Goal: Task Accomplishment & Management: Manage account settings

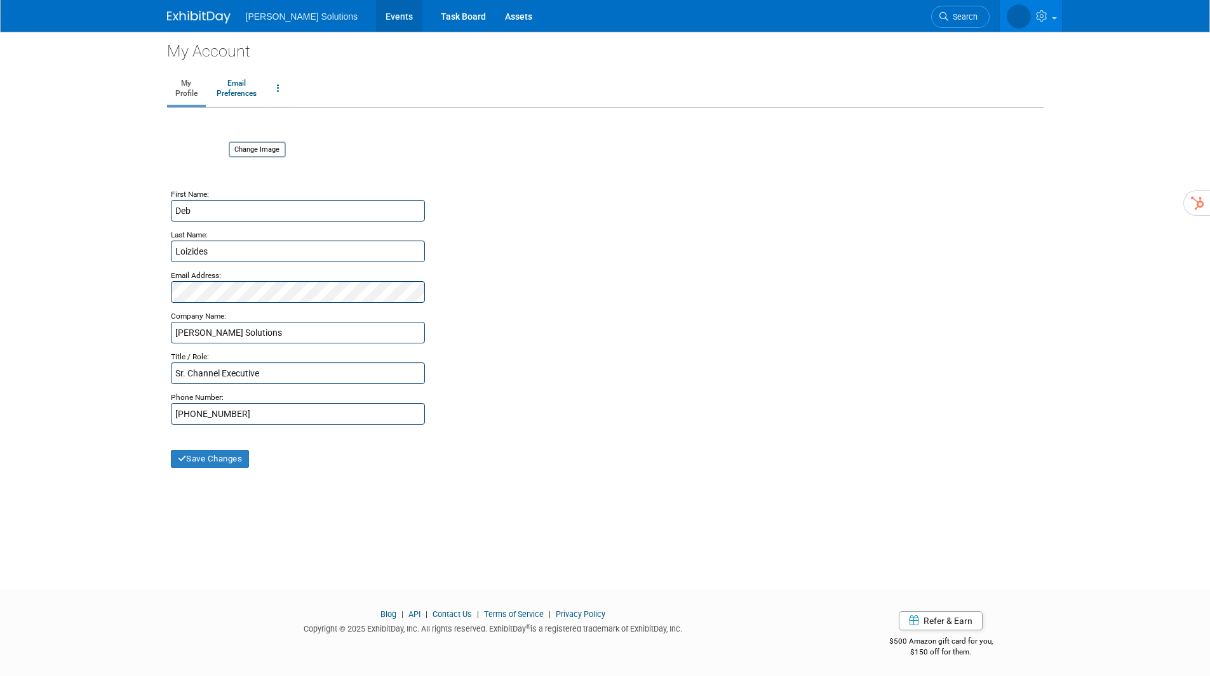
click at [376, 16] on link "Events" at bounding box center [399, 16] width 46 height 32
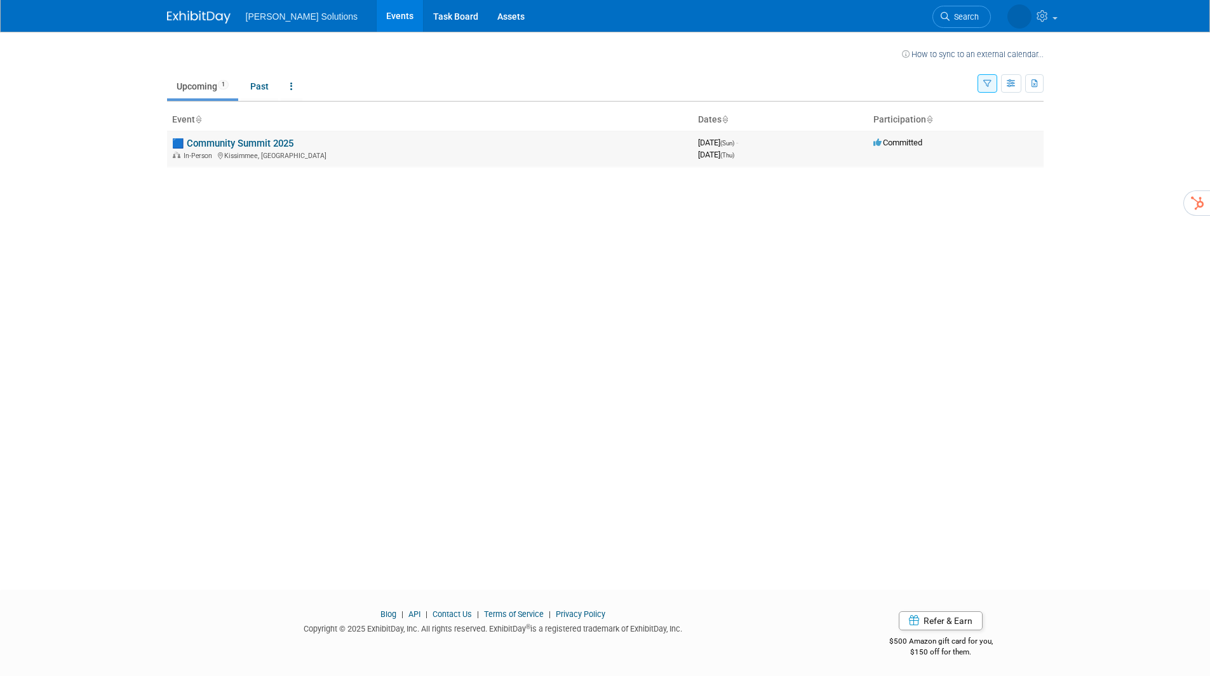
click at [243, 145] on link "🟦 Community Summit 2025" at bounding box center [232, 143] width 121 height 11
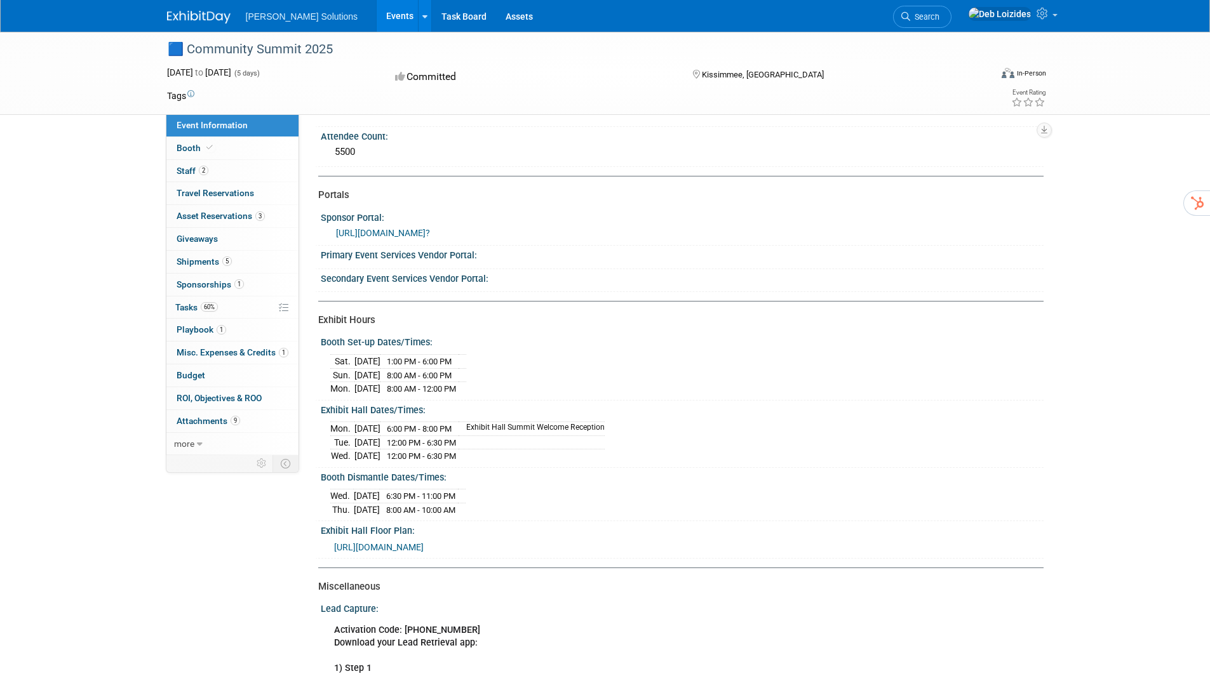
scroll to position [152, 0]
click at [430, 229] on link "[URL][DOMAIN_NAME]?" at bounding box center [383, 234] width 94 height 10
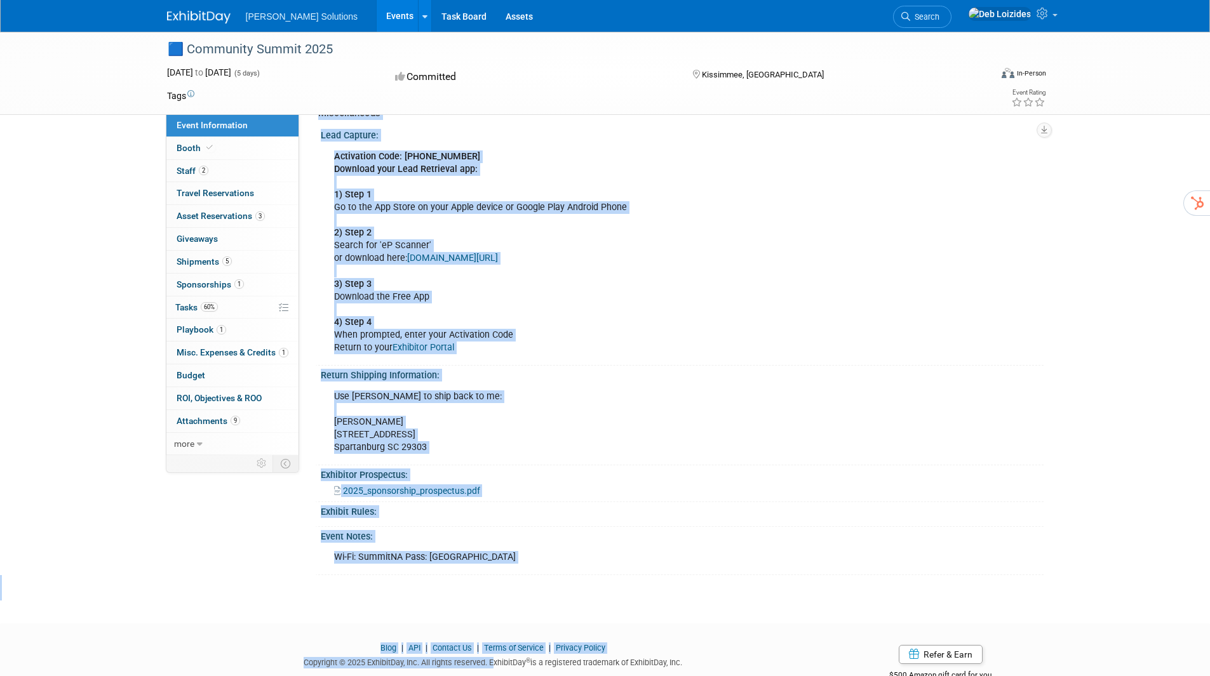
scroll to position [661, 0]
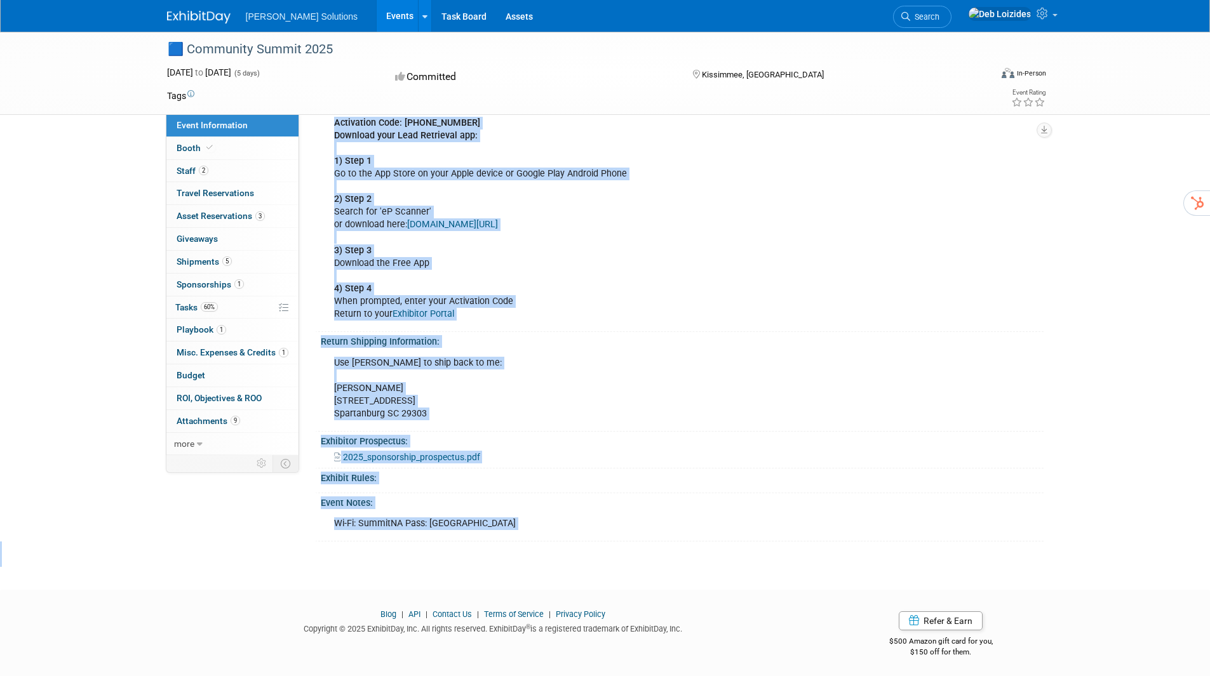
drag, startPoint x: 326, startPoint y: 137, endPoint x: 614, endPoint y: 591, distance: 537.3
copy body "ttendee Count: 5500 Portals Sponsor Portal: https://csna25.exh.mapyourshow.com/…"
click at [630, 335] on div "Return Shipping Information:" at bounding box center [682, 340] width 723 height 16
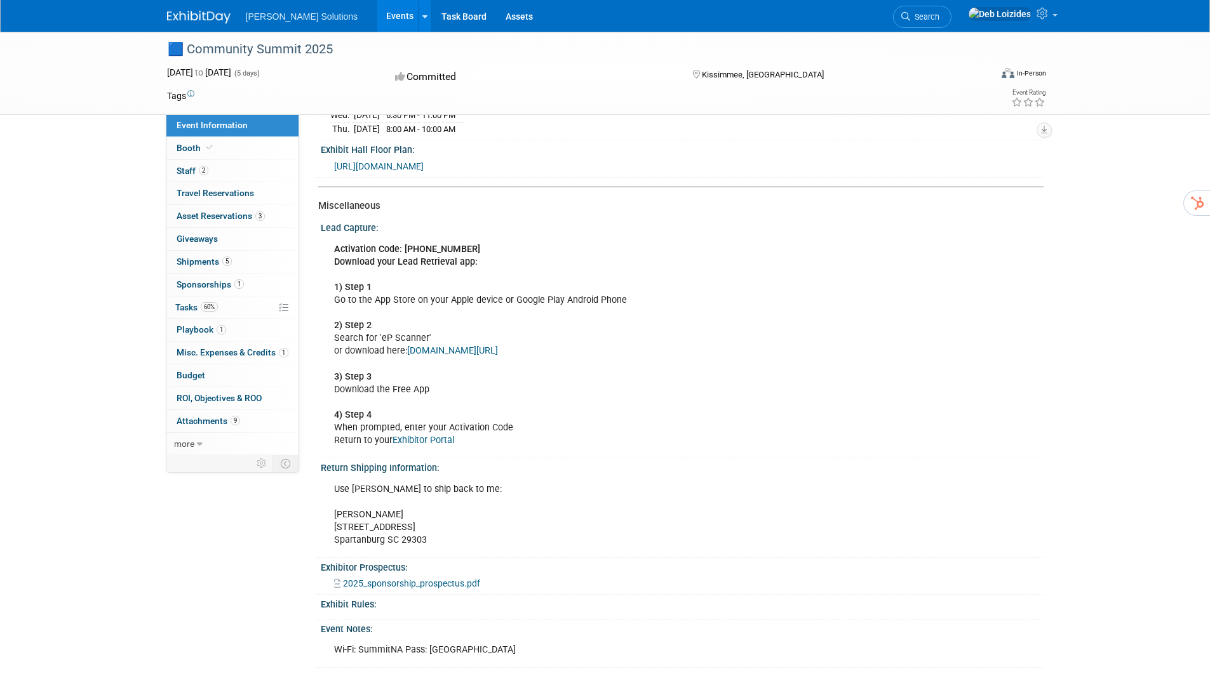
scroll to position [534, 0]
click at [227, 171] on link "2 Staff 2" at bounding box center [232, 171] width 132 height 22
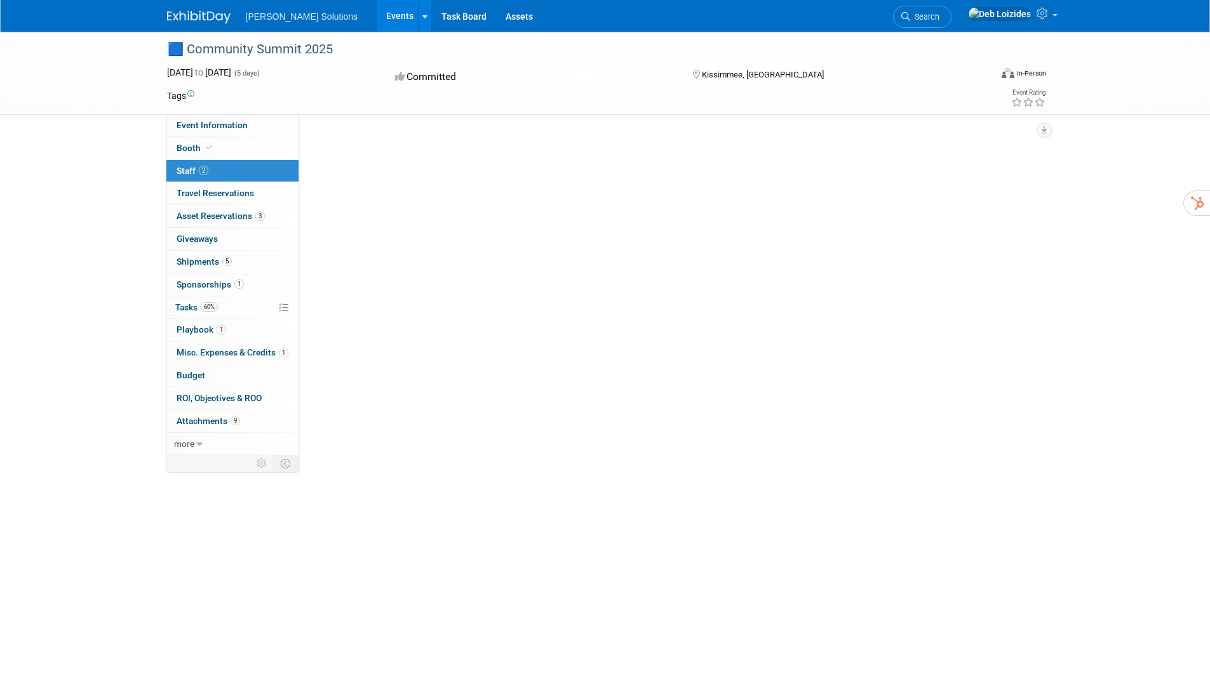
scroll to position [0, 0]
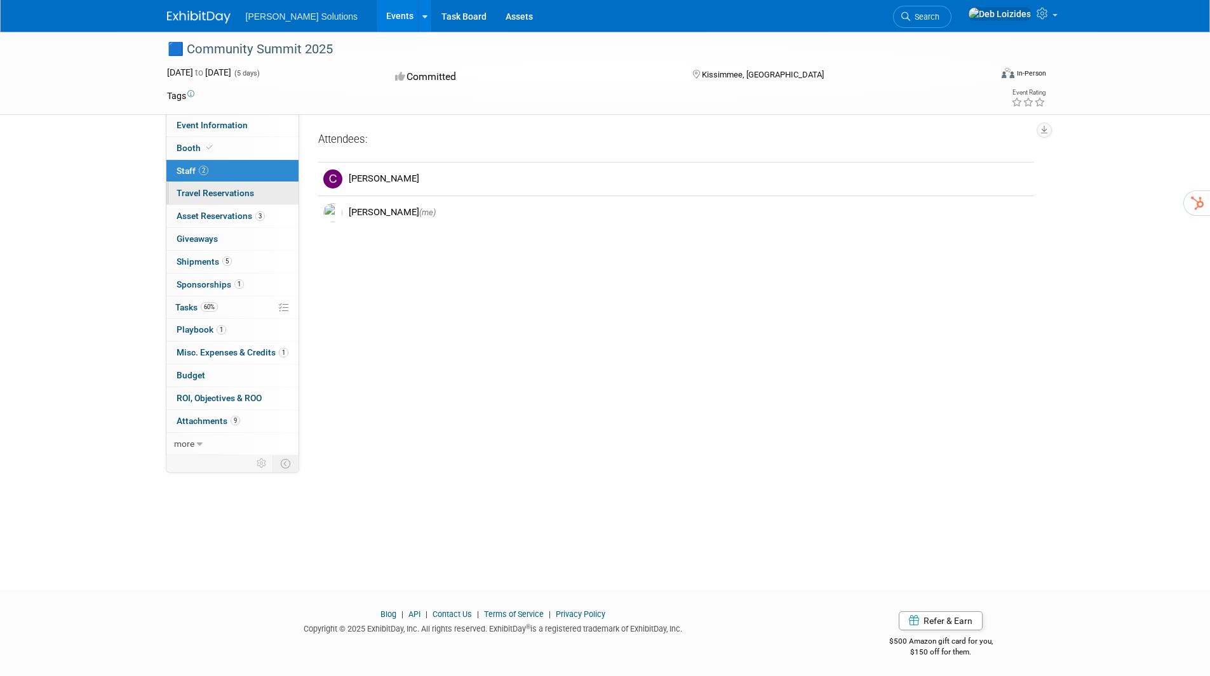
click at [226, 192] on span "Travel Reservations 0" at bounding box center [215, 193] width 77 height 10
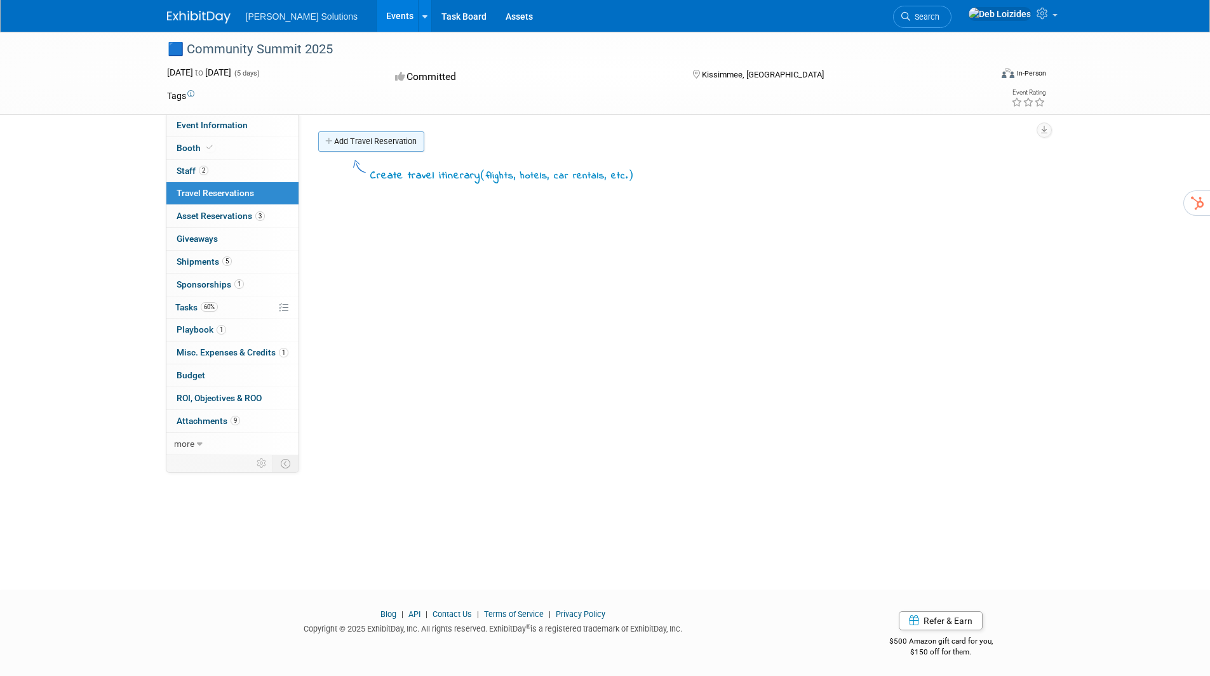
click at [329, 138] on icon at bounding box center [329, 142] width 9 height 8
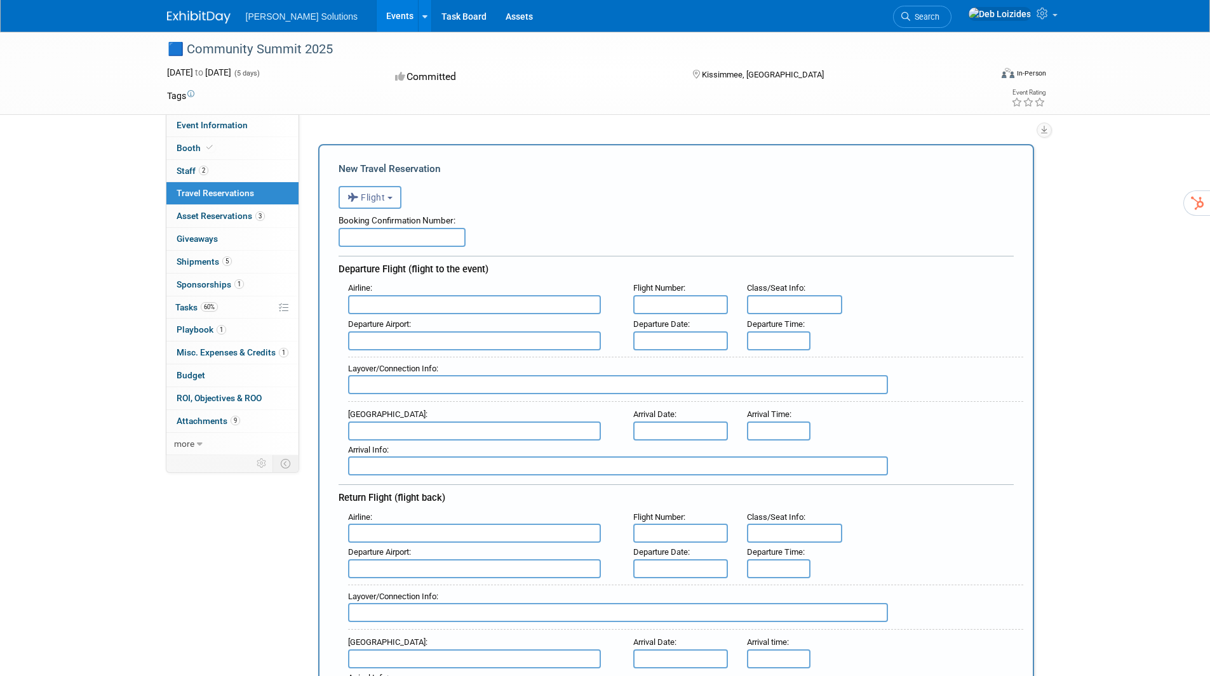
click at [391, 199] on b "button" at bounding box center [389, 198] width 5 height 3
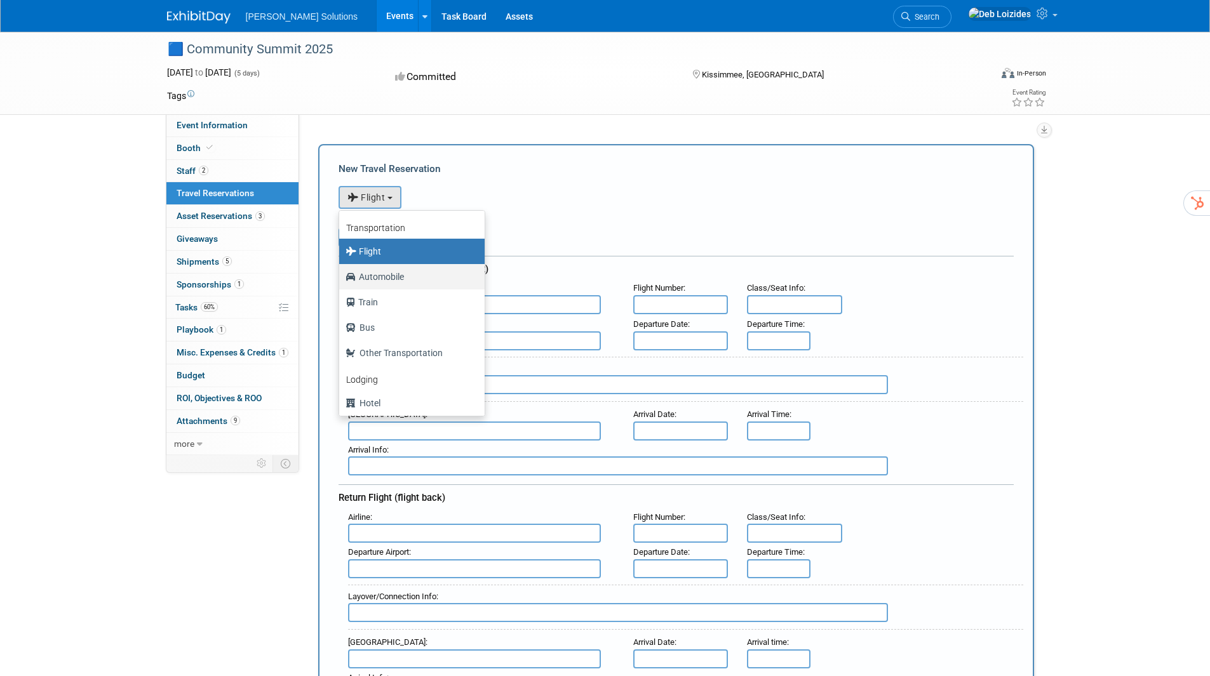
click at [377, 279] on label "Automobile" at bounding box center [409, 277] width 126 height 20
click at [341, 279] on input "Automobile" at bounding box center [337, 275] width 8 height 8
select select "4"
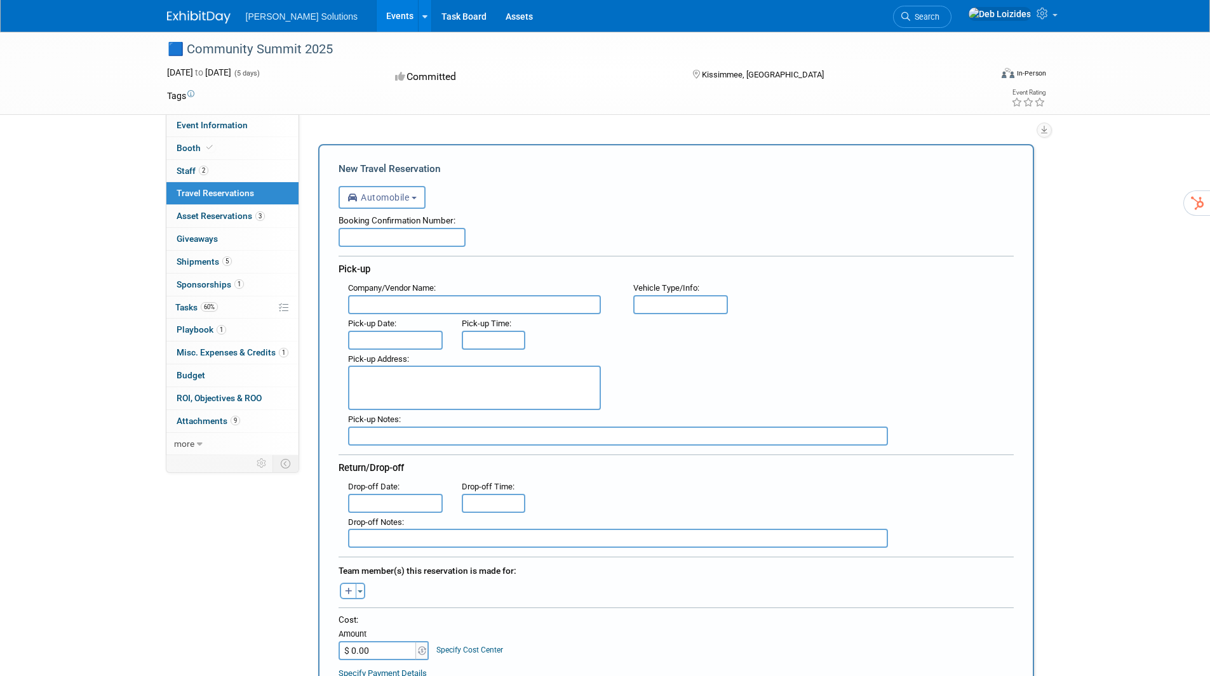
click at [398, 307] on input "text" at bounding box center [474, 304] width 253 height 19
type input "Personal"
click at [675, 300] on input "text" at bounding box center [680, 304] width 95 height 19
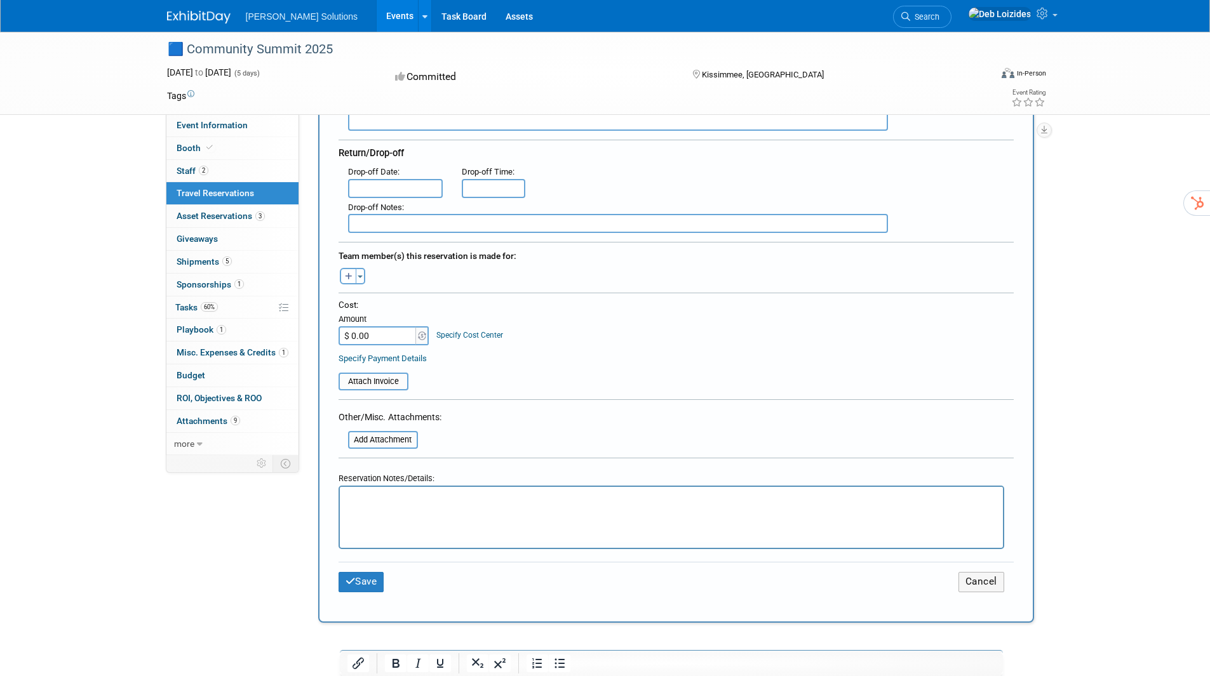
scroll to position [318, 0]
type input "Kia- Teluride"
click at [459, 328] on link "Specify Cost Center" at bounding box center [469, 332] width 67 height 9
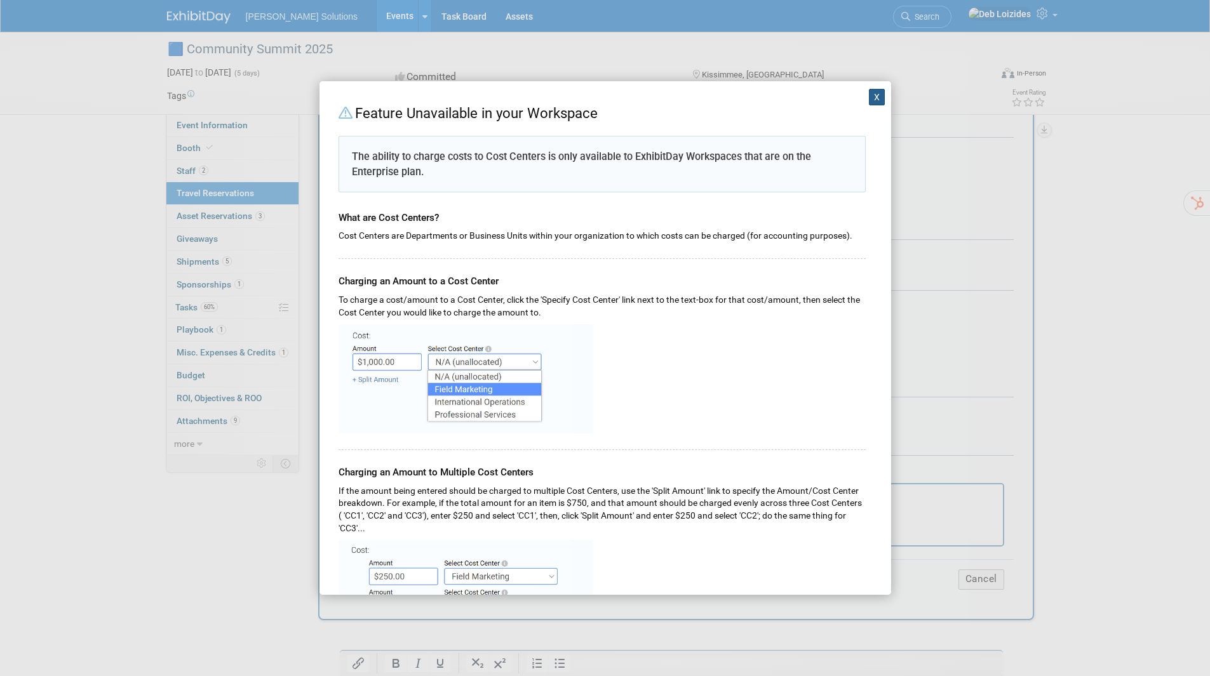
click at [869, 97] on button "X" at bounding box center [877, 97] width 17 height 17
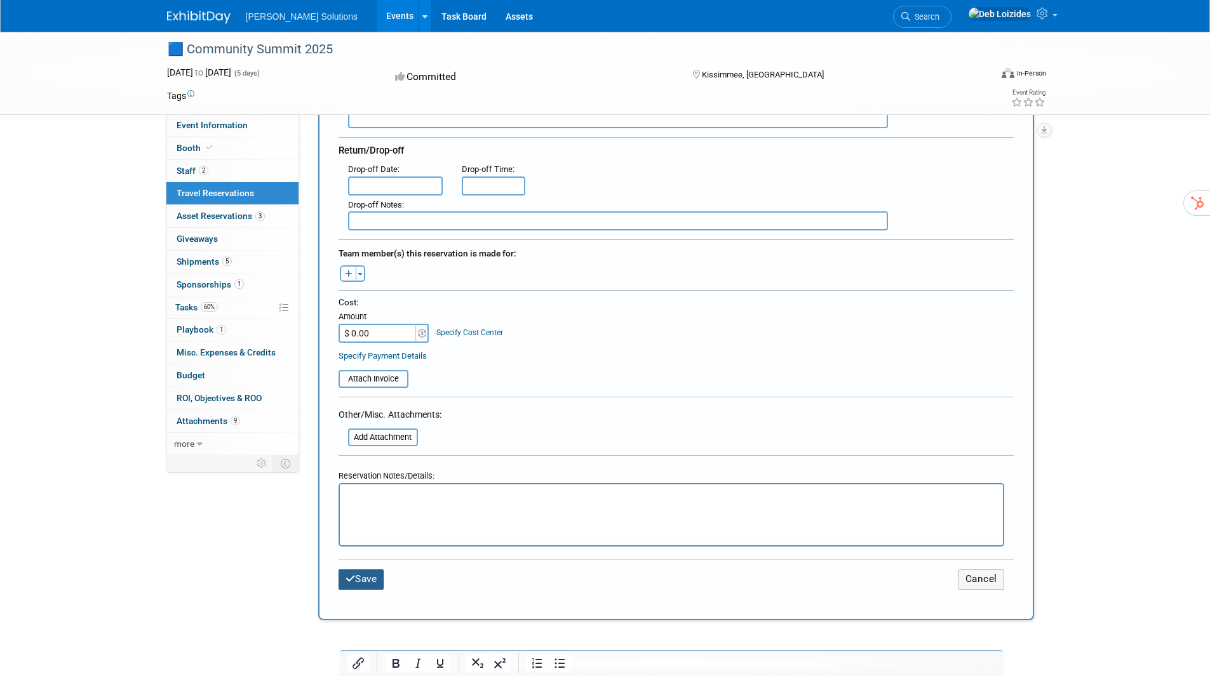
click at [356, 575] on button "Save" at bounding box center [362, 580] width 46 height 20
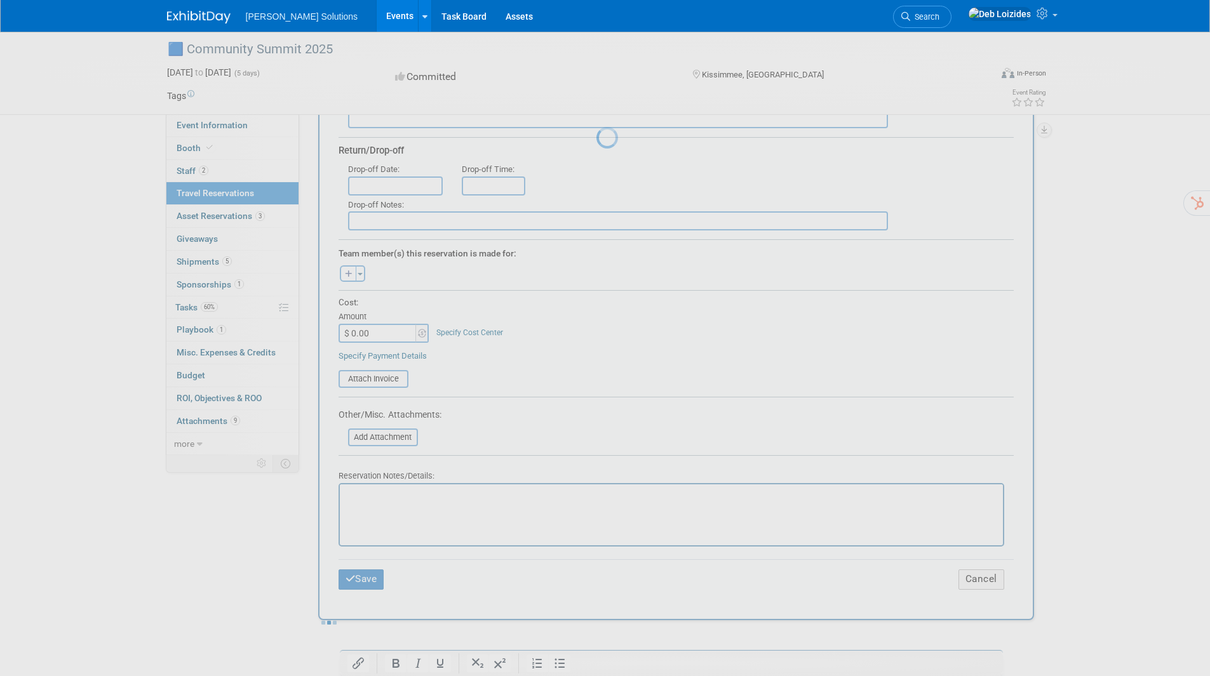
scroll to position [0, 0]
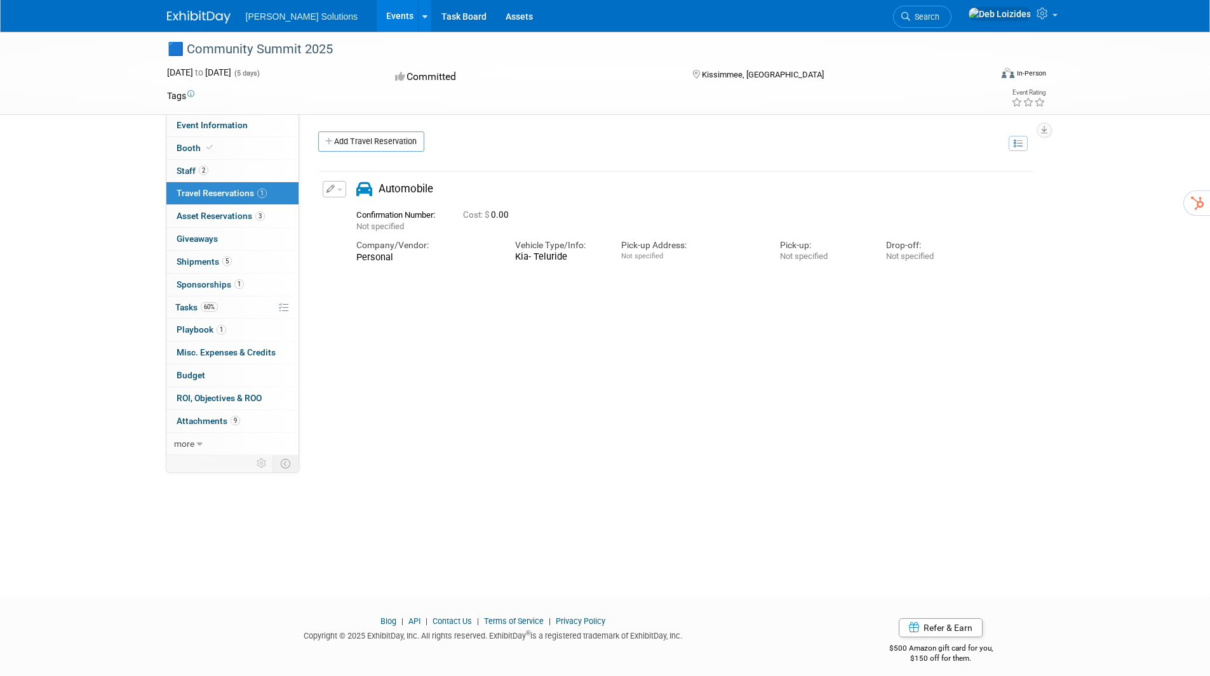
click at [332, 185] on button "button" at bounding box center [335, 189] width 24 height 17
click at [386, 209] on button "Edit Reservation" at bounding box center [376, 212] width 107 height 18
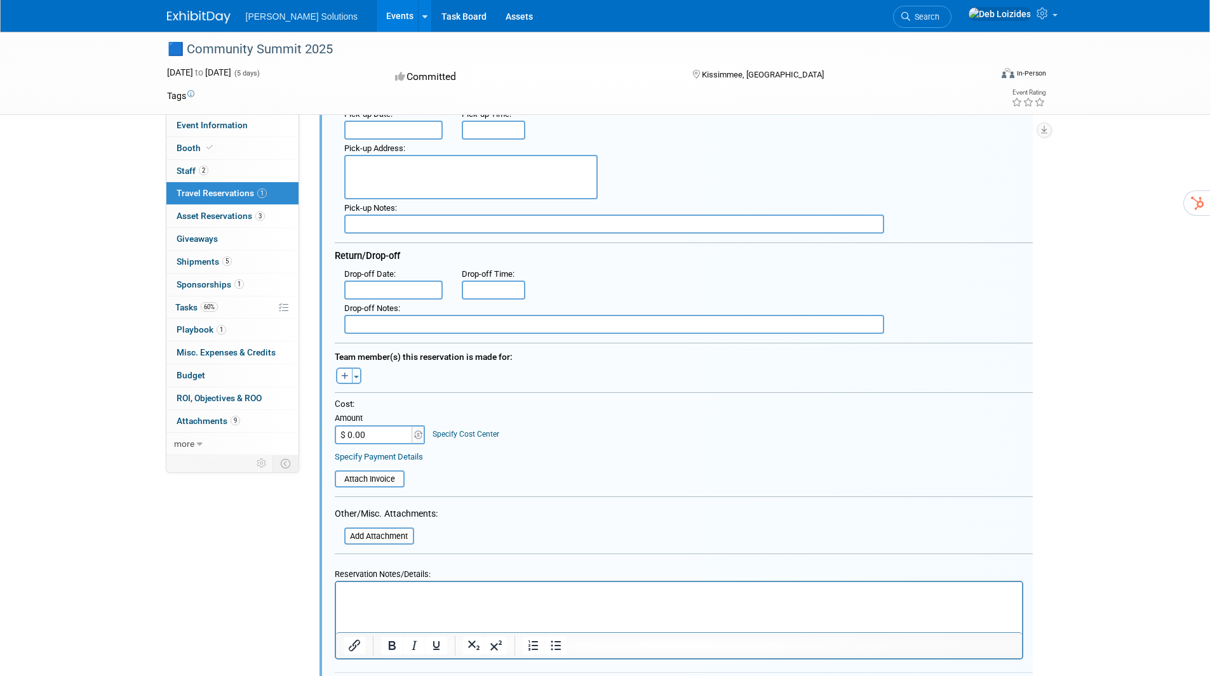
scroll to position [216, 0]
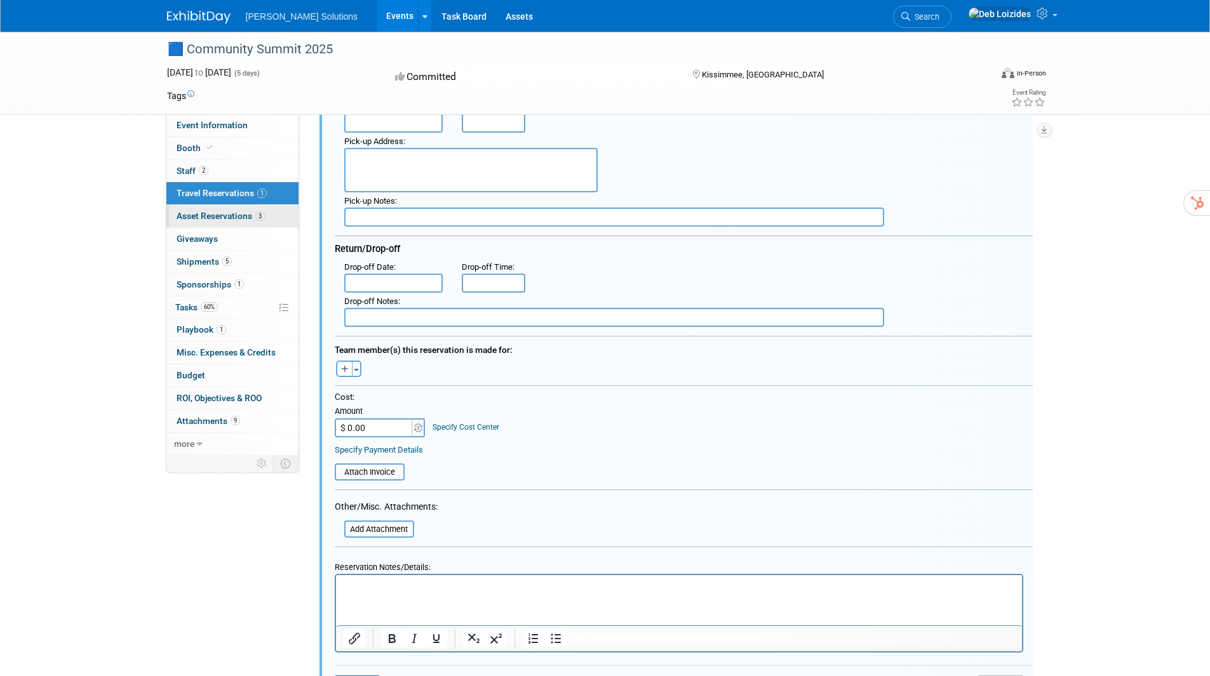
click at [240, 213] on span "Asset Reservations 3" at bounding box center [221, 216] width 88 height 10
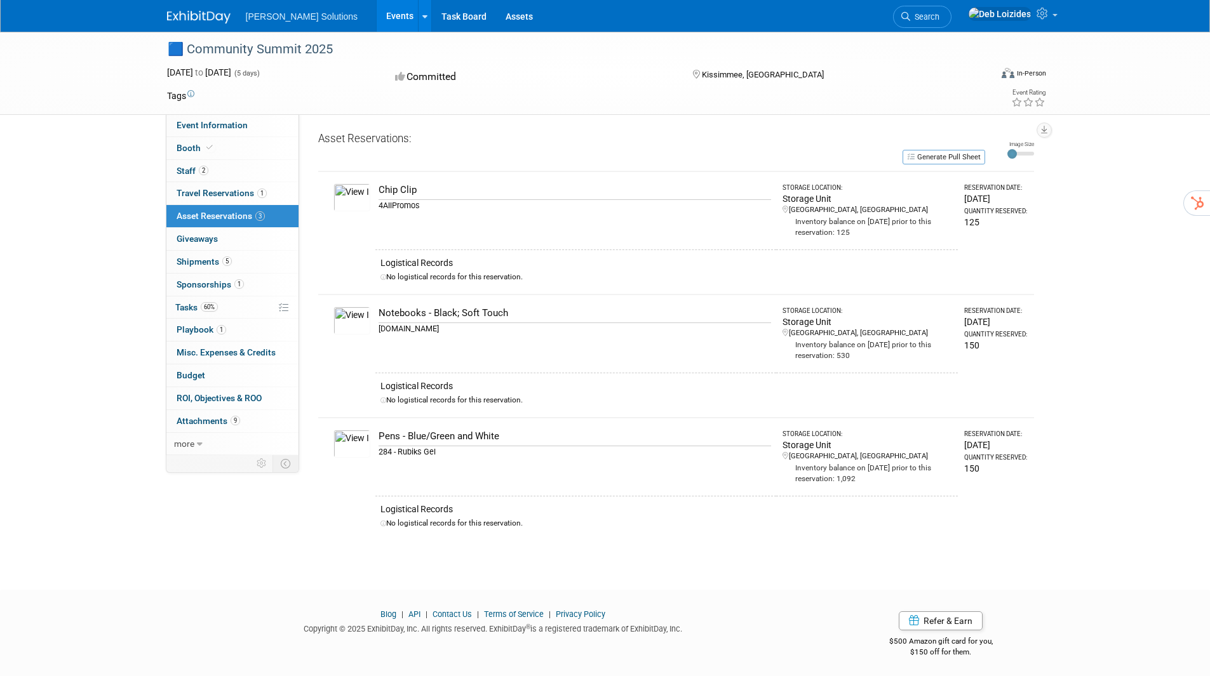
click at [359, 198] on img at bounding box center [351, 198] width 37 height 28
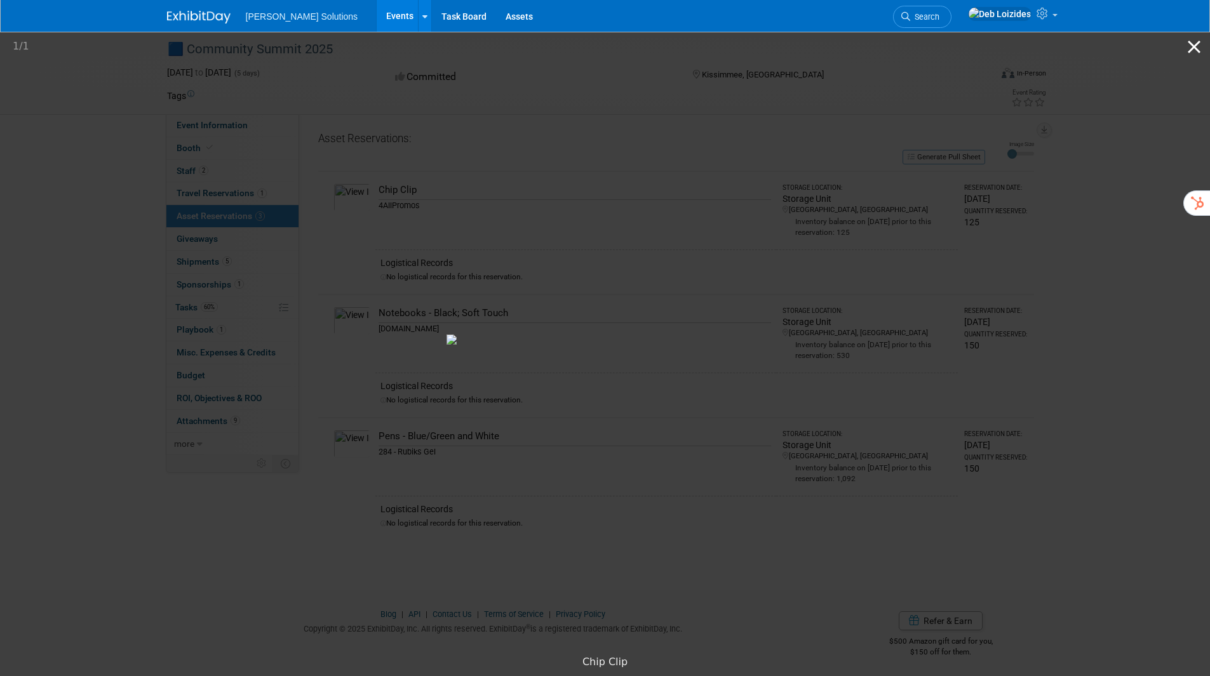
click at [1196, 47] on button "Close gallery" at bounding box center [1194, 47] width 32 height 30
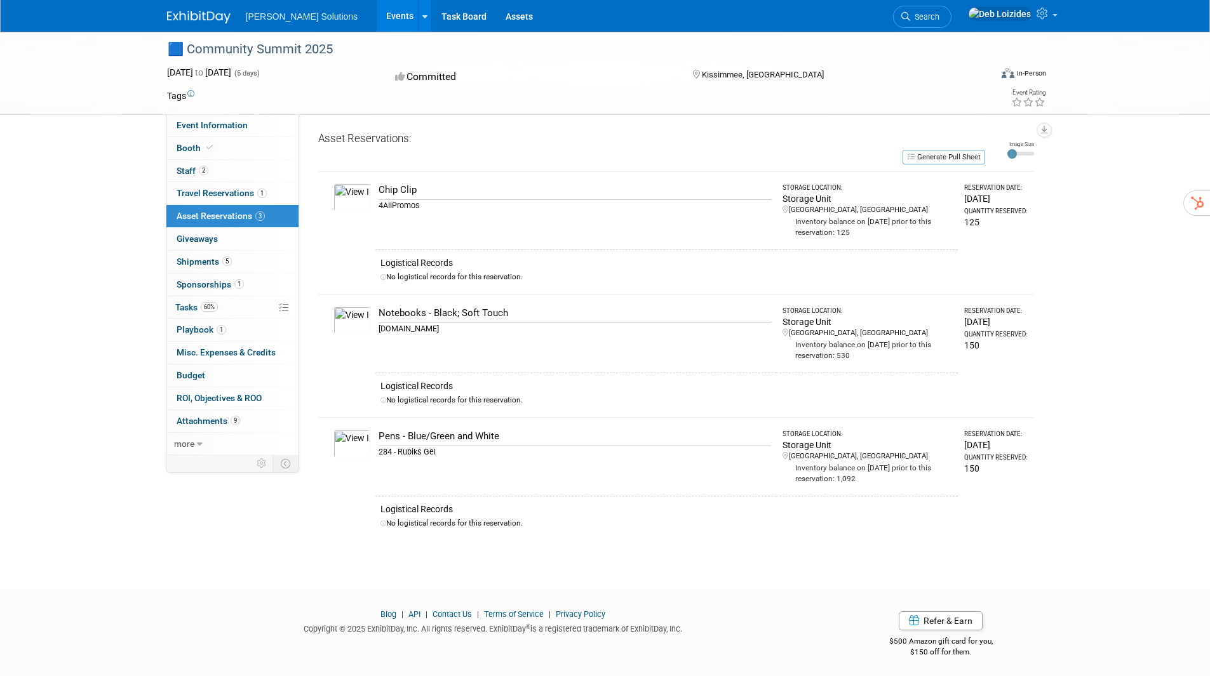
click at [358, 326] on img at bounding box center [351, 321] width 37 height 28
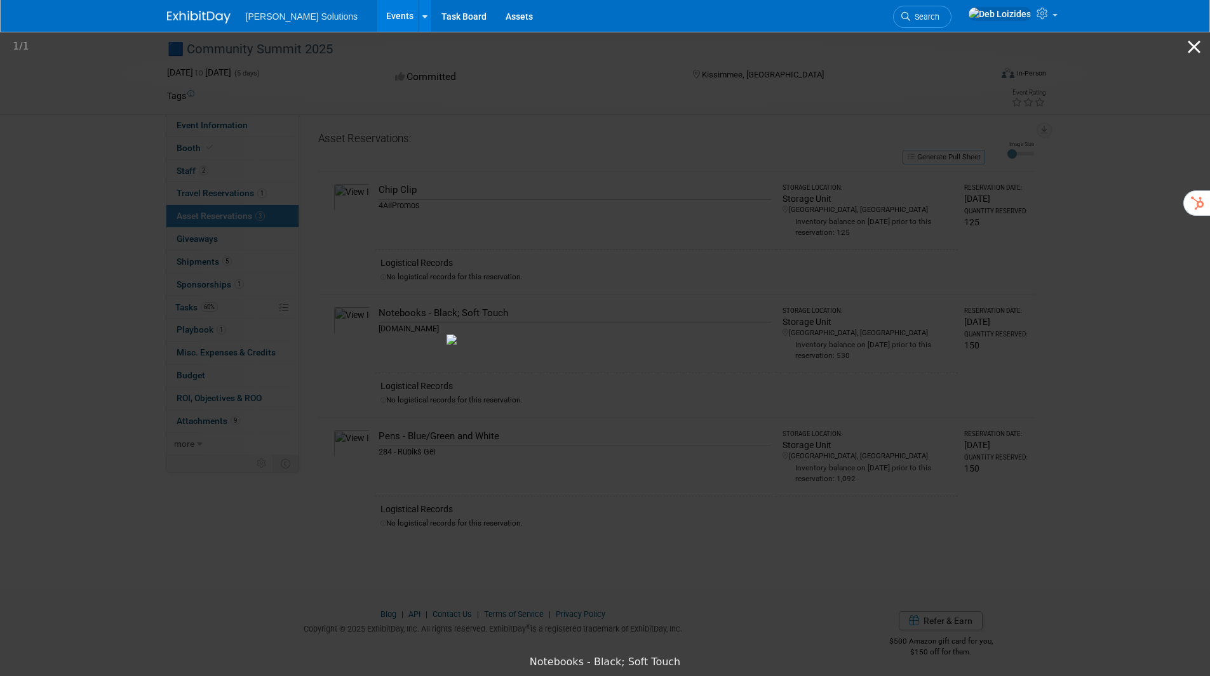
click at [1197, 46] on button "Close gallery" at bounding box center [1194, 47] width 32 height 30
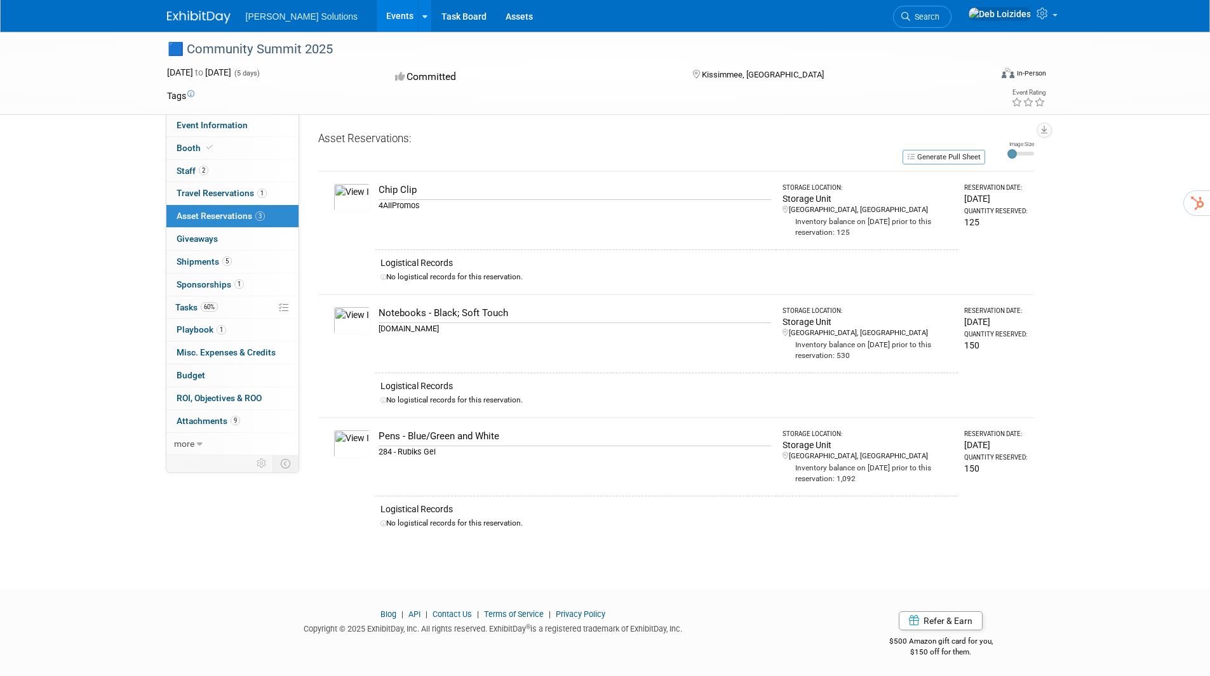
click at [348, 446] on img at bounding box center [351, 444] width 37 height 28
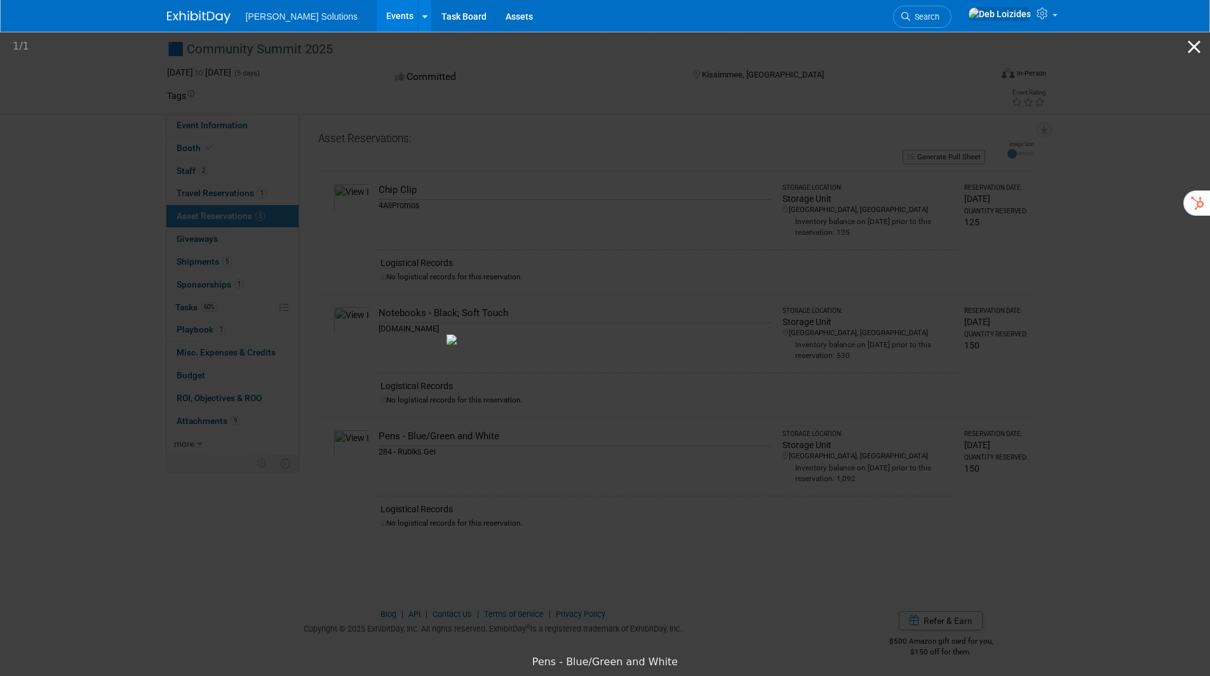
click at [1199, 47] on button "Close gallery" at bounding box center [1194, 47] width 32 height 30
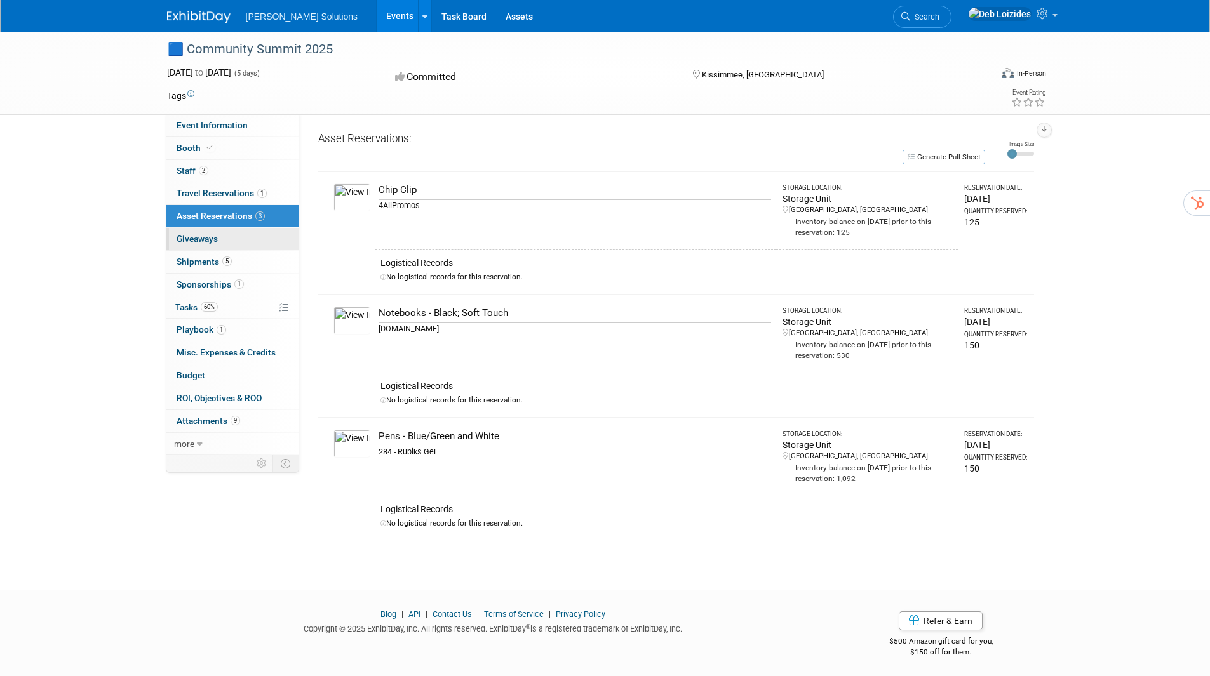
click at [222, 237] on link "0 Giveaways 0" at bounding box center [232, 239] width 132 height 22
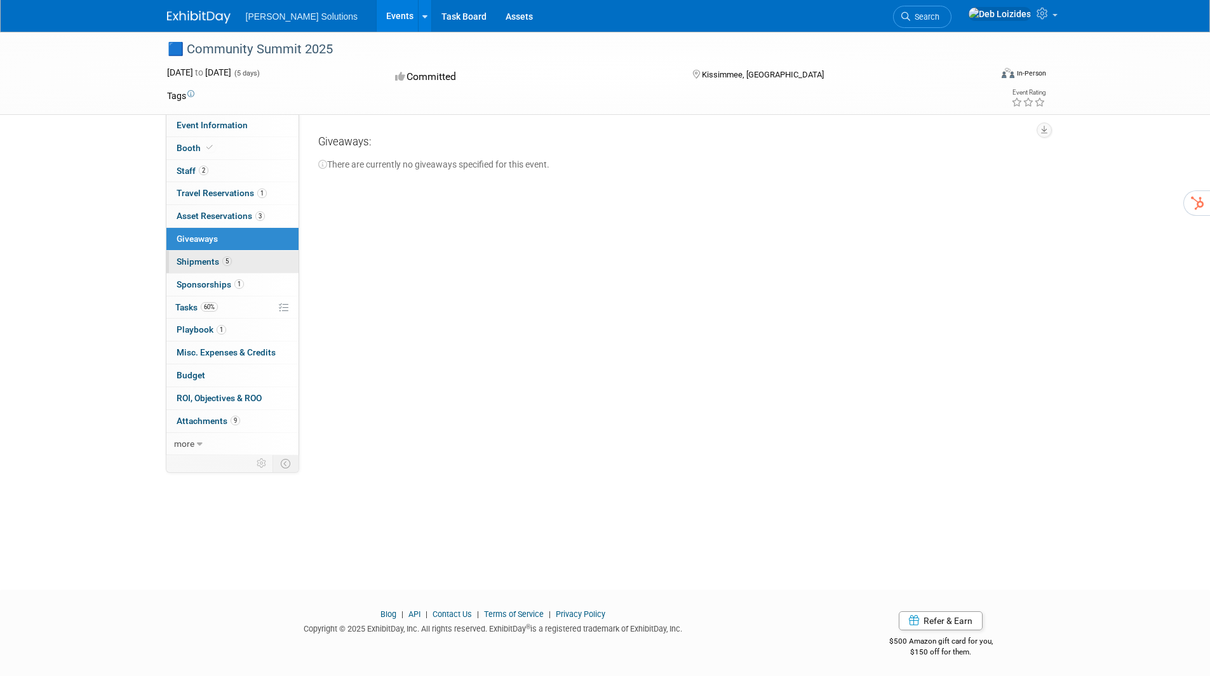
click at [216, 259] on span "Shipments 5" at bounding box center [204, 262] width 55 height 10
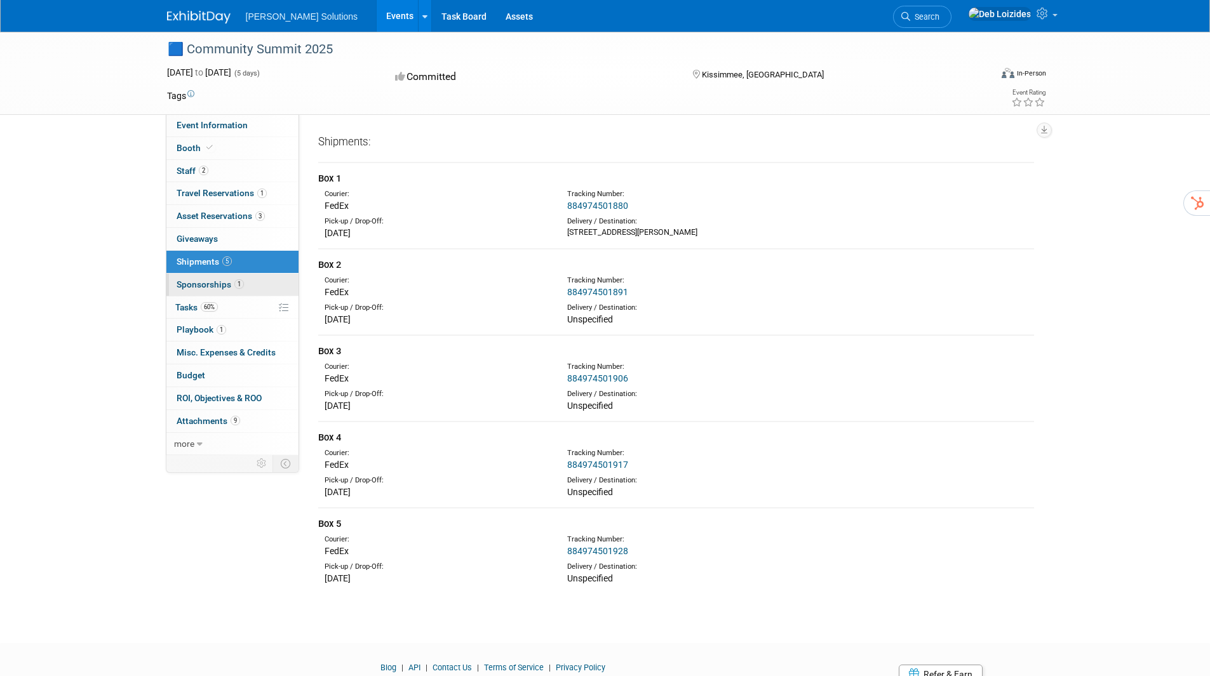
click at [206, 284] on span "Sponsorships 1" at bounding box center [210, 284] width 67 height 10
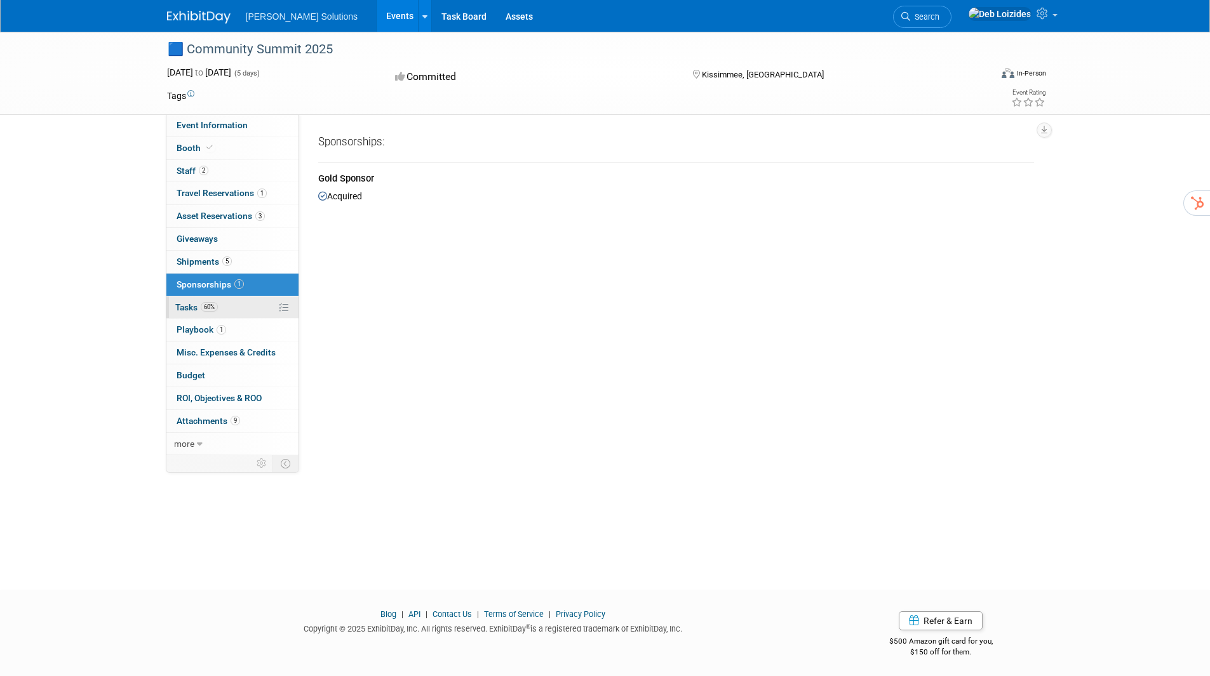
click at [192, 305] on span "Tasks 60%" at bounding box center [196, 307] width 43 height 10
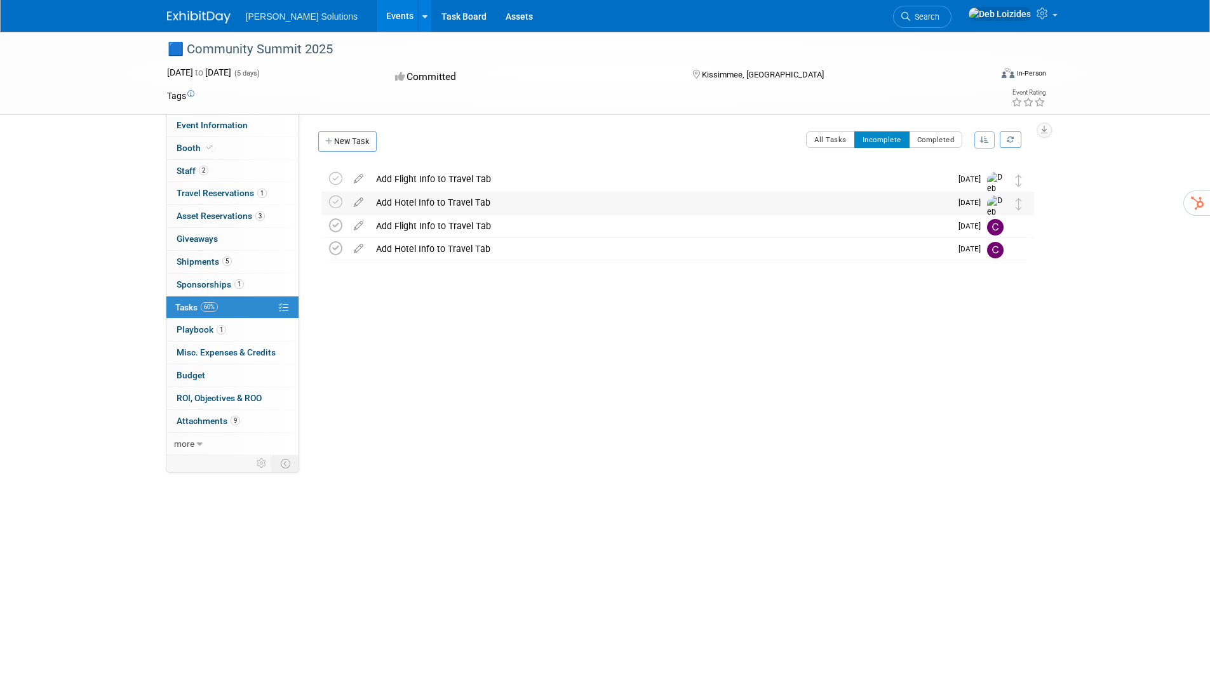
click at [469, 199] on div "Add Hotel Info to Travel Tab" at bounding box center [660, 203] width 581 height 22
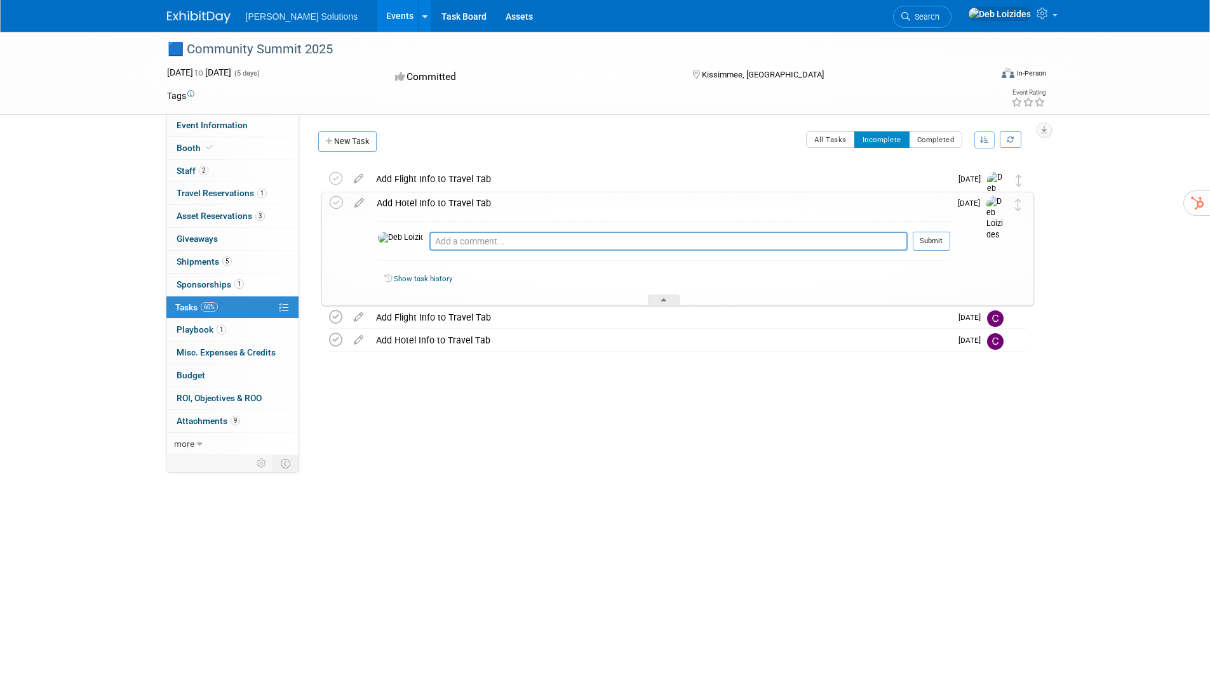
click at [420, 198] on div "Add Hotel Info to Travel Tab" at bounding box center [660, 203] width 580 height 22
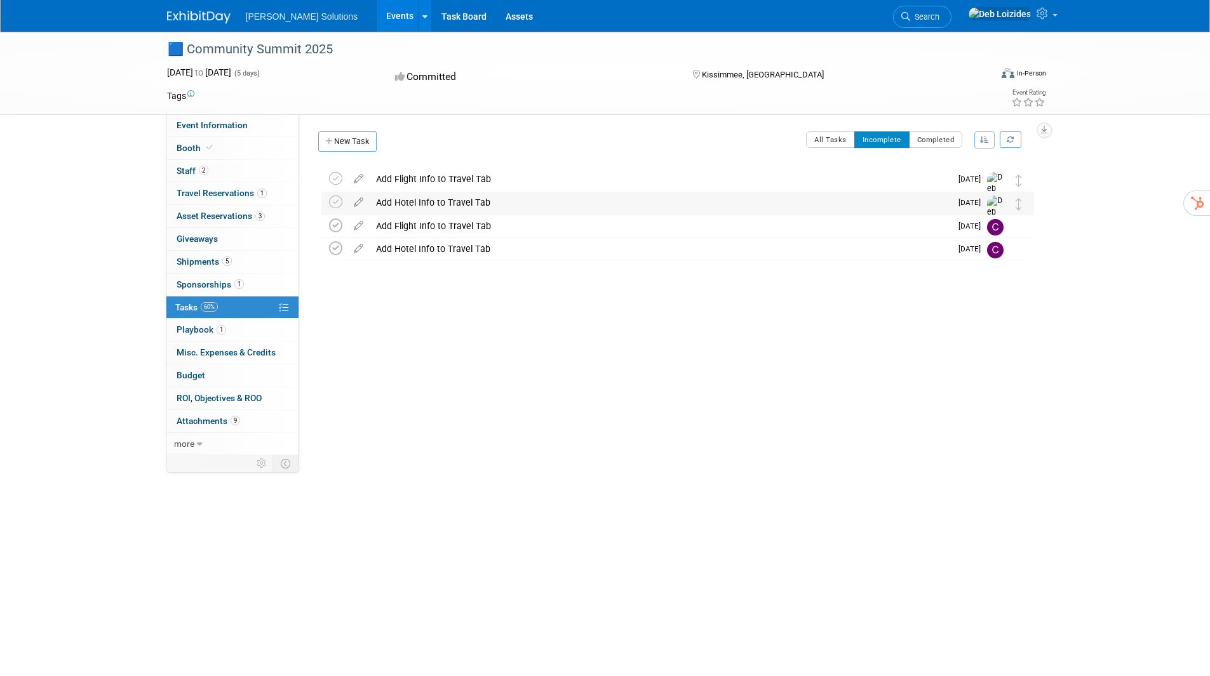
click at [420, 198] on div "Add Hotel Info to Travel Tab" at bounding box center [660, 203] width 581 height 22
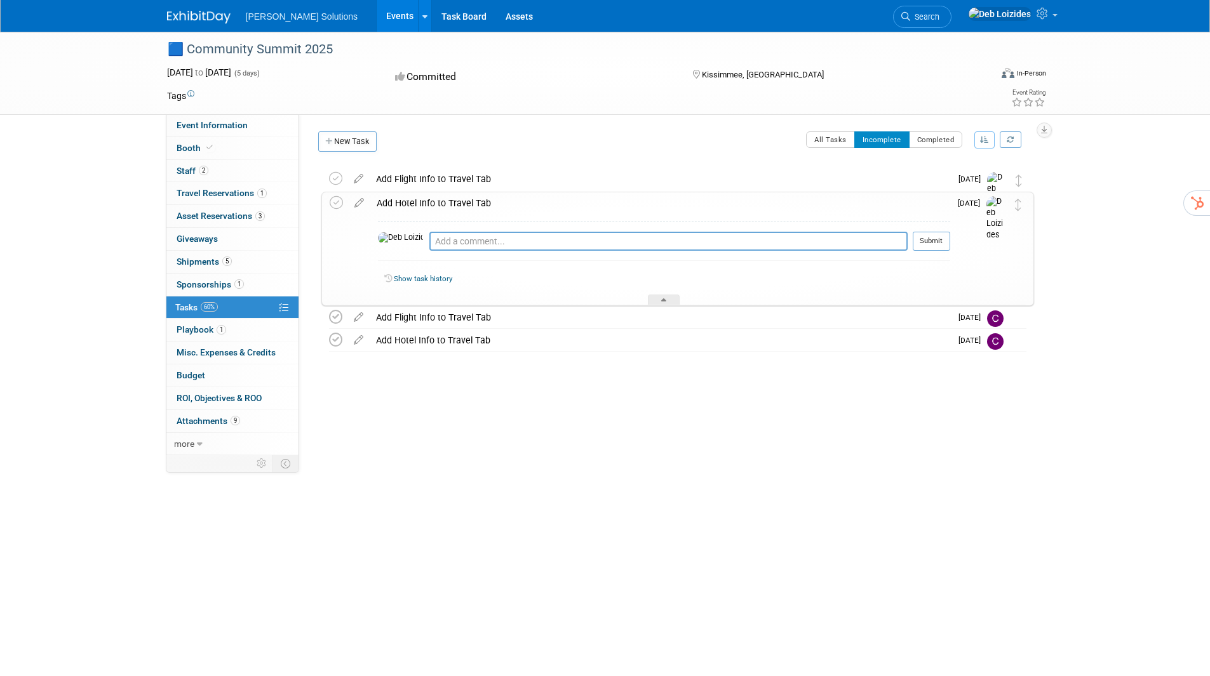
click at [387, 391] on div "🟦 Community Summit 2025 Kissimmee, FL Oct 19, 2025 to Oct 23, 2025 (Going) Add …" at bounding box center [674, 286] width 719 height 236
click at [490, 130] on div "General Event Website: https://csna25.exh.mapyourshow.com/7_0/main/login? Event…" at bounding box center [671, 284] width 744 height 341
click at [837, 138] on button "All Tasks" at bounding box center [830, 139] width 49 height 17
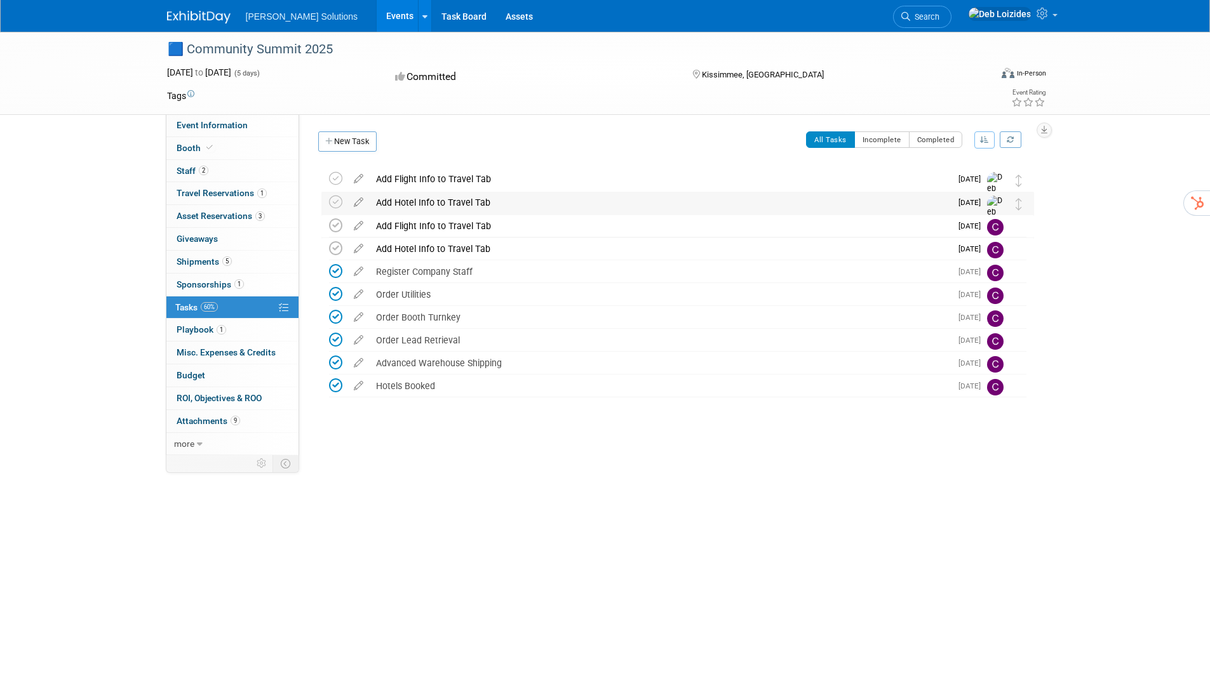
click at [424, 202] on div "Add Hotel Info to Travel Tab" at bounding box center [660, 203] width 581 height 22
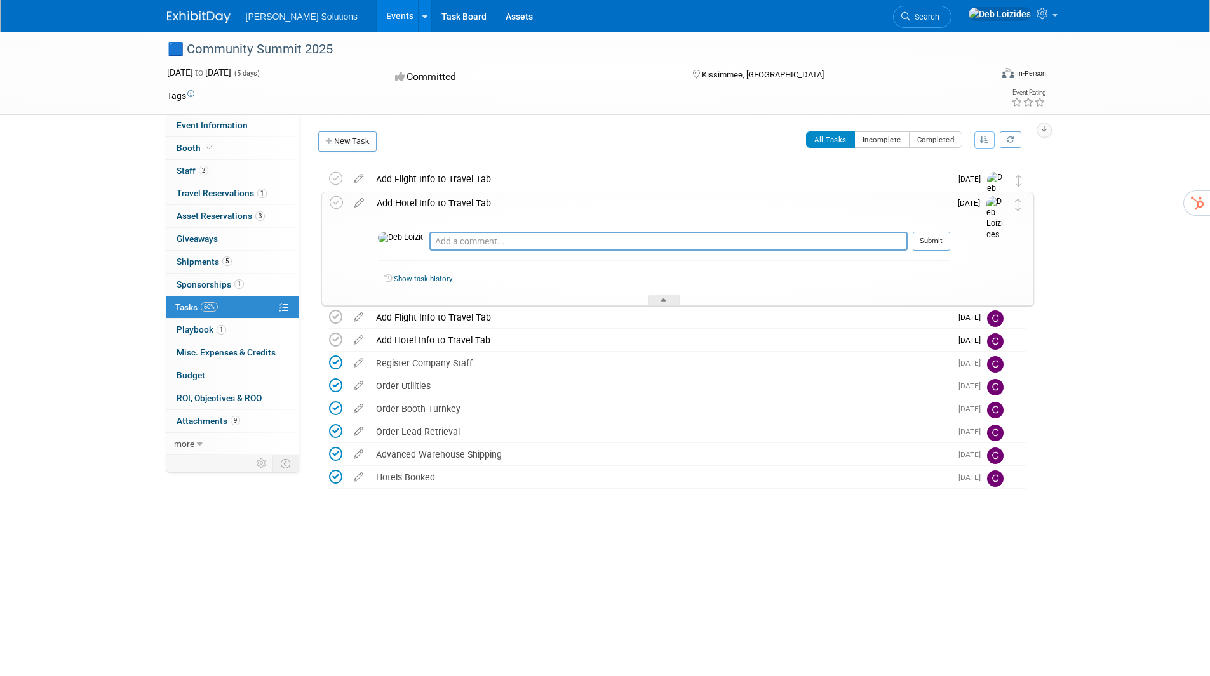
click at [423, 278] on link "Show task history" at bounding box center [423, 278] width 58 height 9
click at [887, 138] on button "Incomplete" at bounding box center [881, 139] width 55 height 17
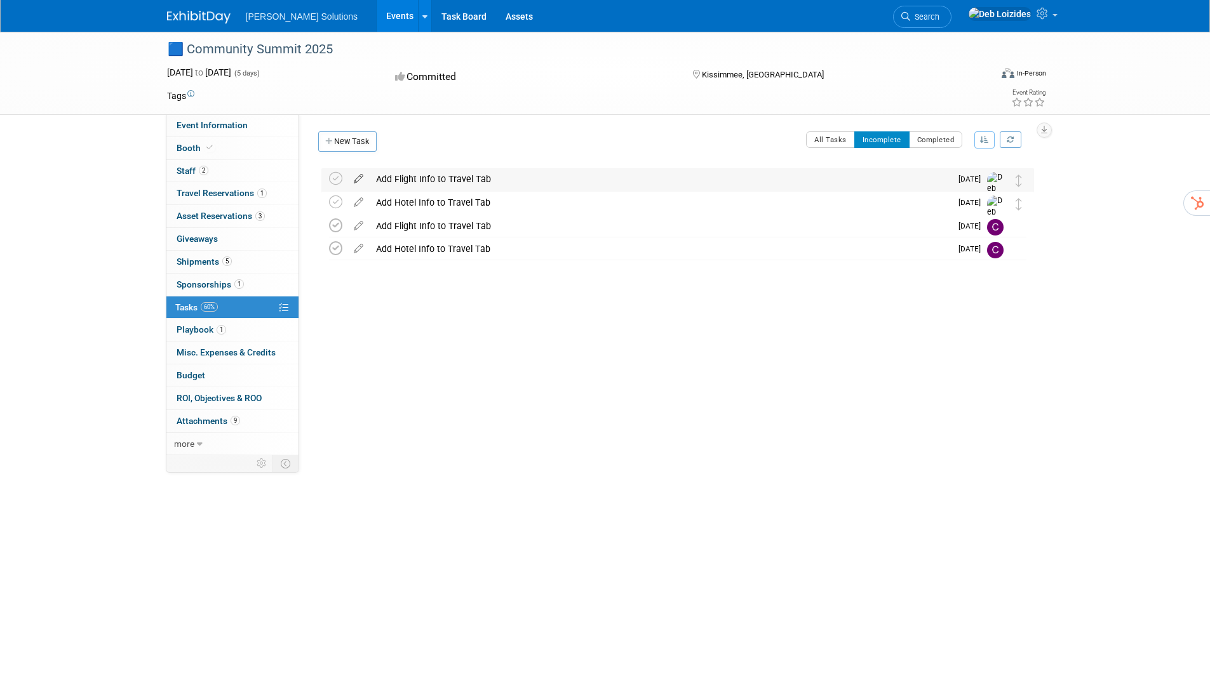
click at [358, 175] on icon at bounding box center [358, 176] width 22 height 16
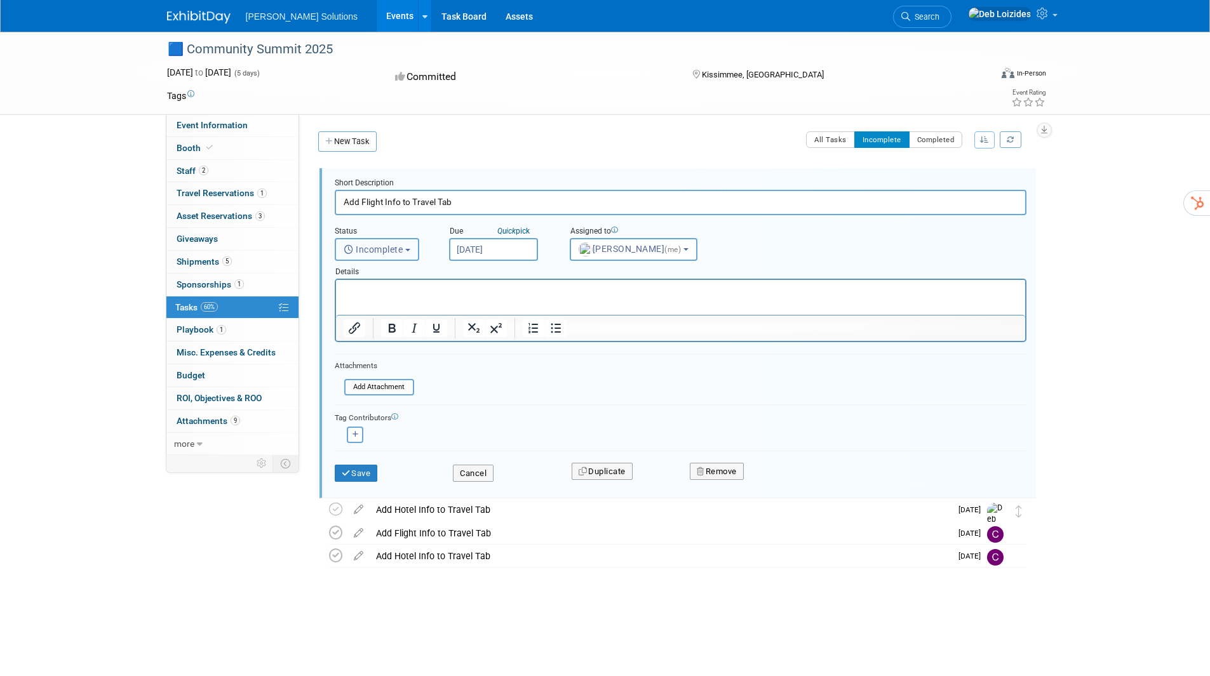
click at [410, 250] on b "button" at bounding box center [407, 250] width 5 height 3
click at [397, 306] on label "Completed" at bounding box center [376, 304] width 69 height 20
click at [337, 306] on input "Completed" at bounding box center [333, 303] width 8 height 8
select select "3"
click at [387, 296] on p "Rich Text Area. Press ALT-0 for help." at bounding box center [680, 291] width 675 height 12
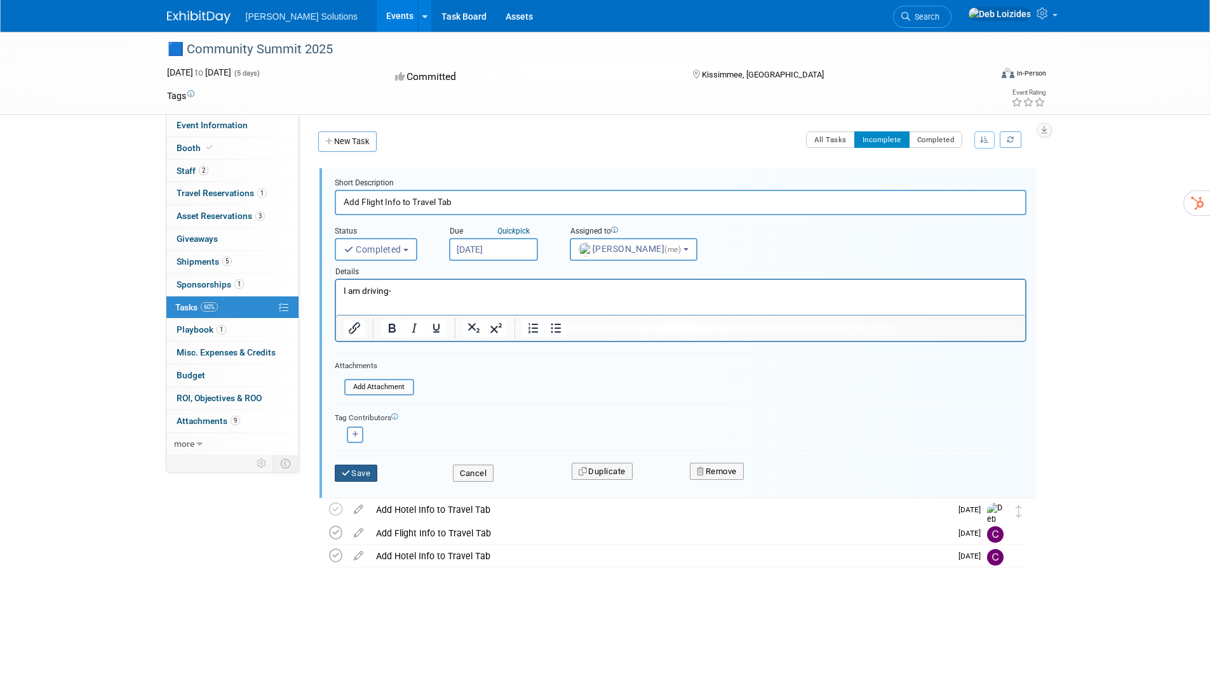
click at [363, 473] on button "Save" at bounding box center [356, 474] width 43 height 18
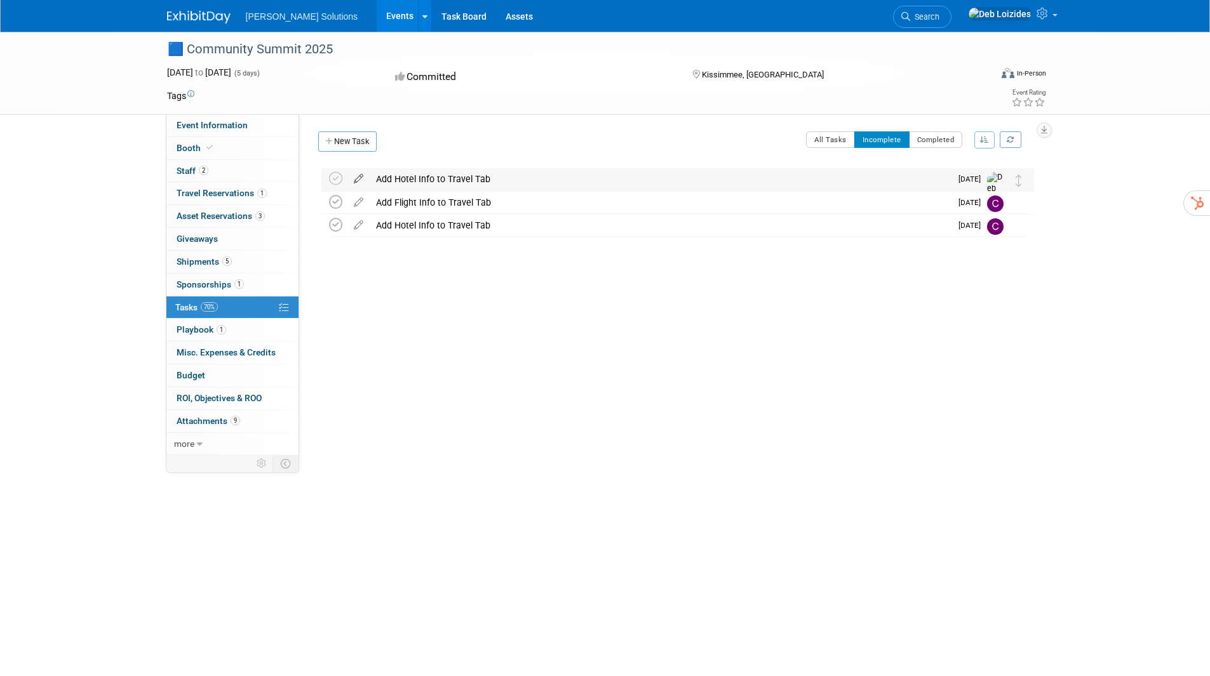
click at [361, 174] on icon at bounding box center [358, 176] width 22 height 16
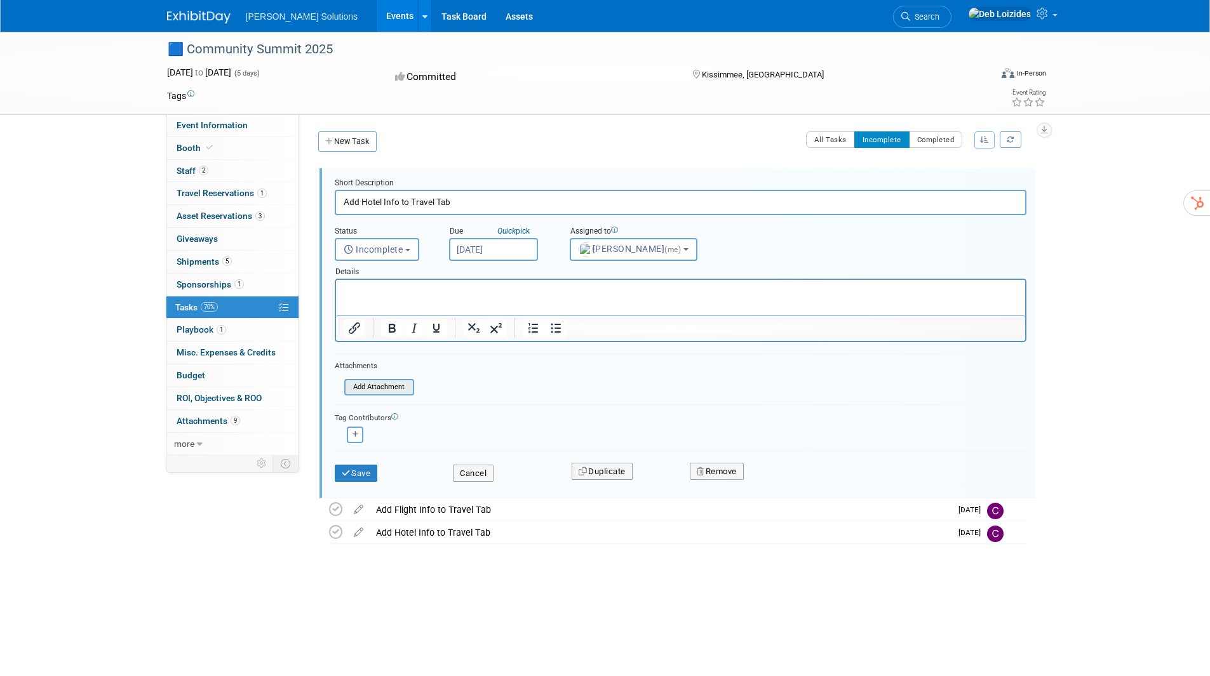
click at [388, 384] on input "file" at bounding box center [348, 387] width 130 height 14
click at [365, 384] on input "file" at bounding box center [348, 387] width 130 height 14
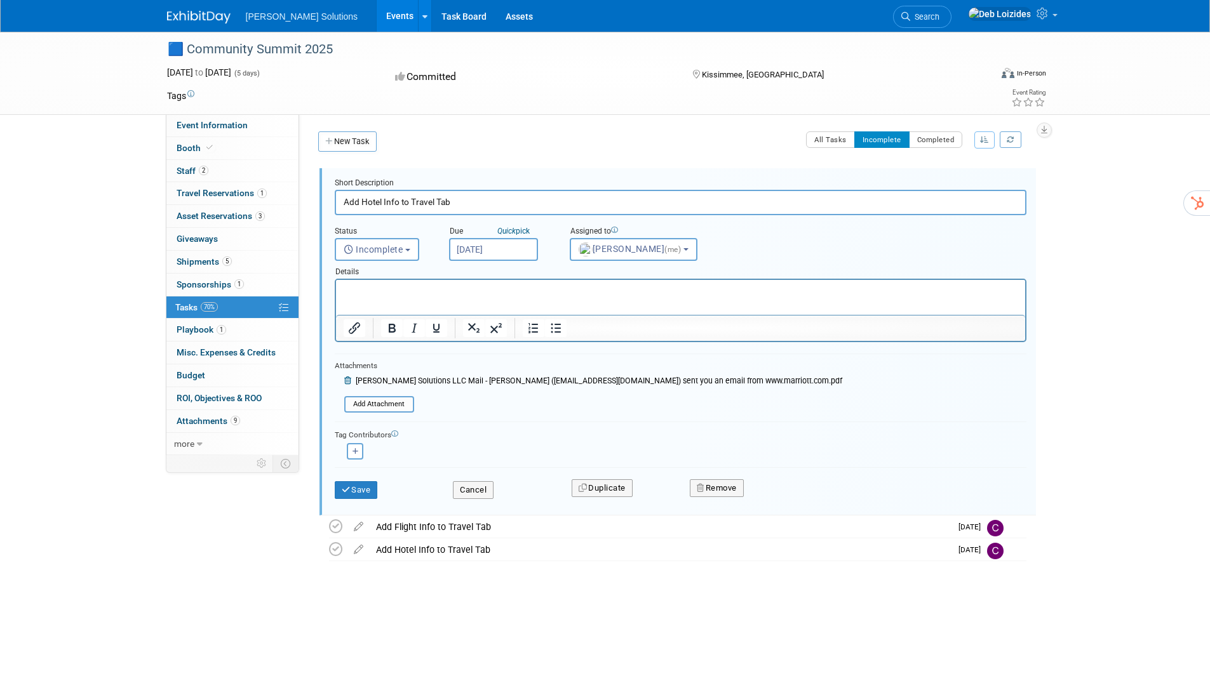
click at [373, 286] on p "Rich Text Area. Press ALT-0 for help." at bounding box center [680, 291] width 675 height 12
click at [356, 488] on button "Save" at bounding box center [356, 490] width 43 height 18
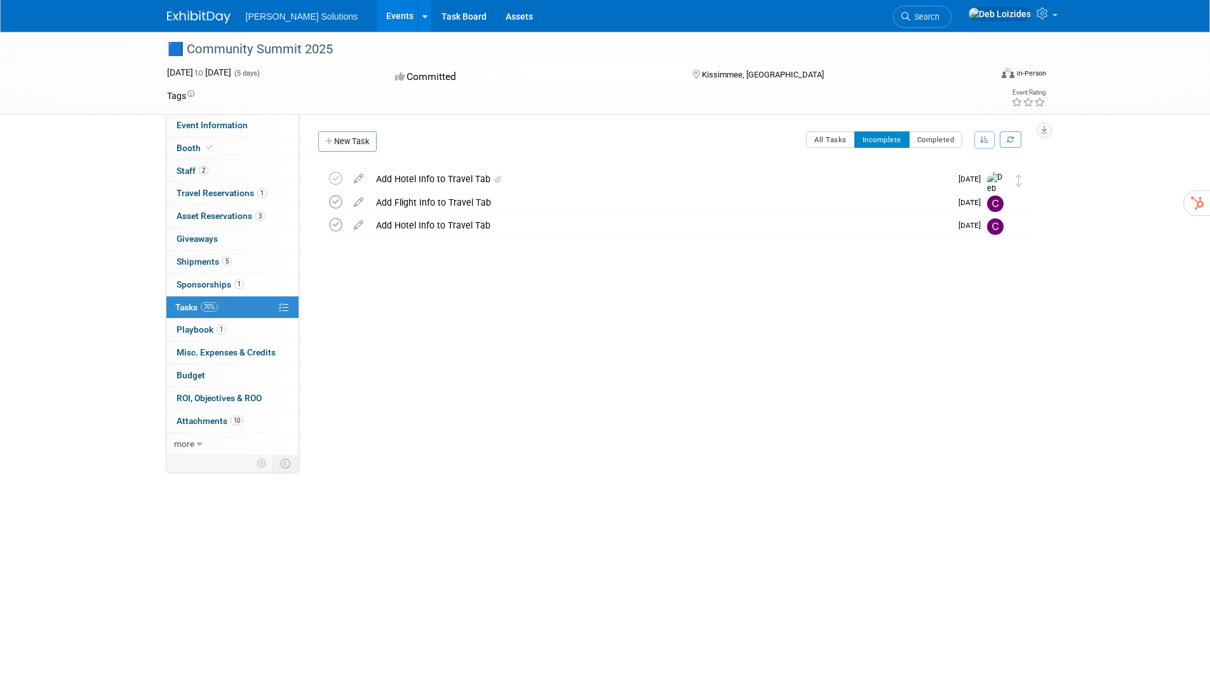
click at [398, 173] on div "Add Hotel Info to Travel Tab" at bounding box center [660, 179] width 581 height 22
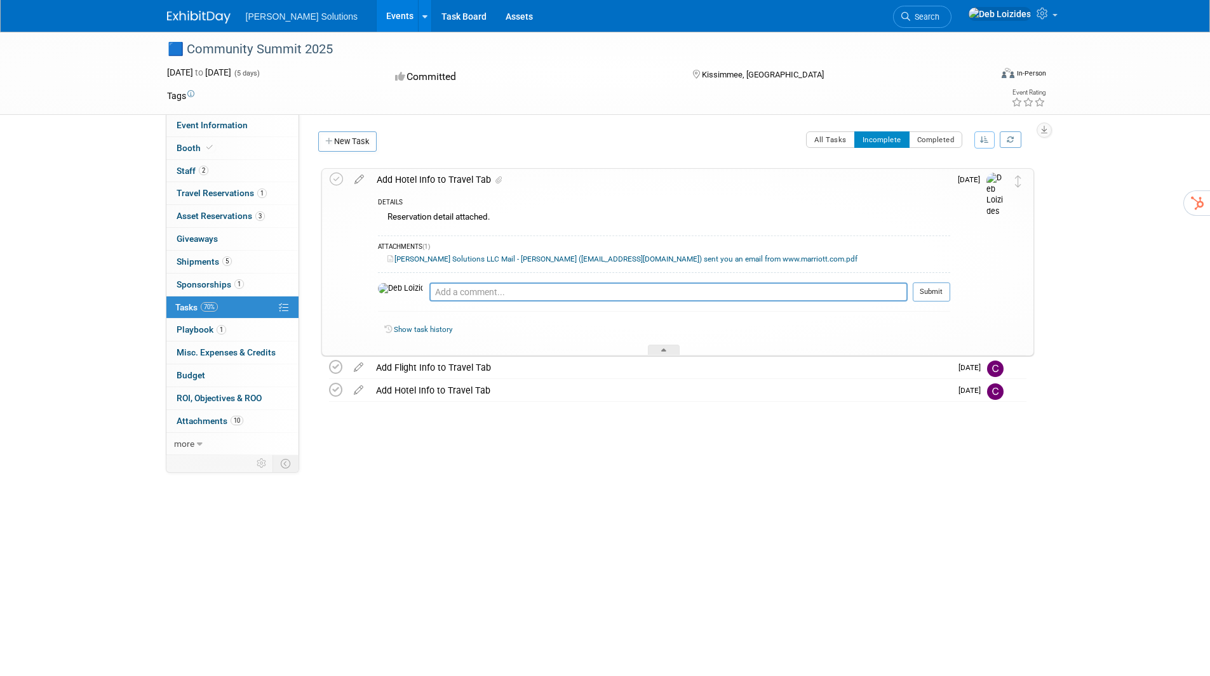
click at [604, 450] on div "🟦 Community Summit 2025 Kissimmee, FL Oct 19, 2025 to Oct 23, 2025 (Going) Add …" at bounding box center [674, 311] width 719 height 286
click at [336, 175] on icon at bounding box center [336, 179] width 13 height 13
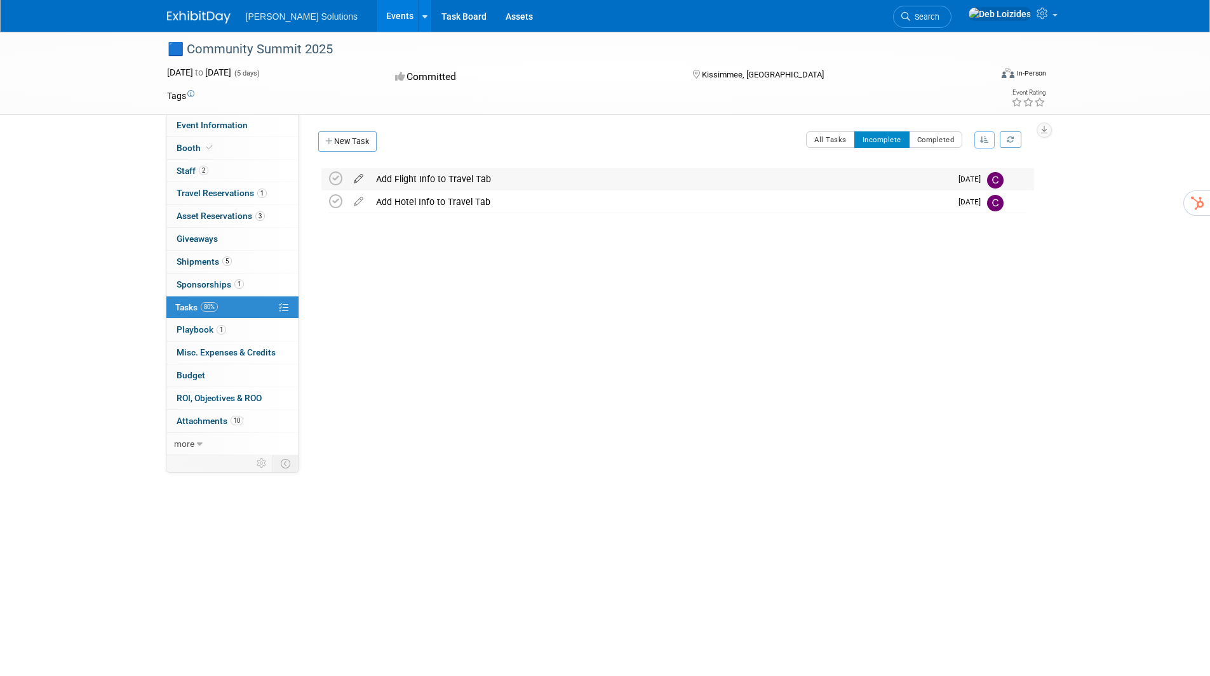
click at [358, 177] on icon at bounding box center [358, 176] width 22 height 16
click at [196, 170] on span "Staff 2" at bounding box center [193, 171] width 32 height 10
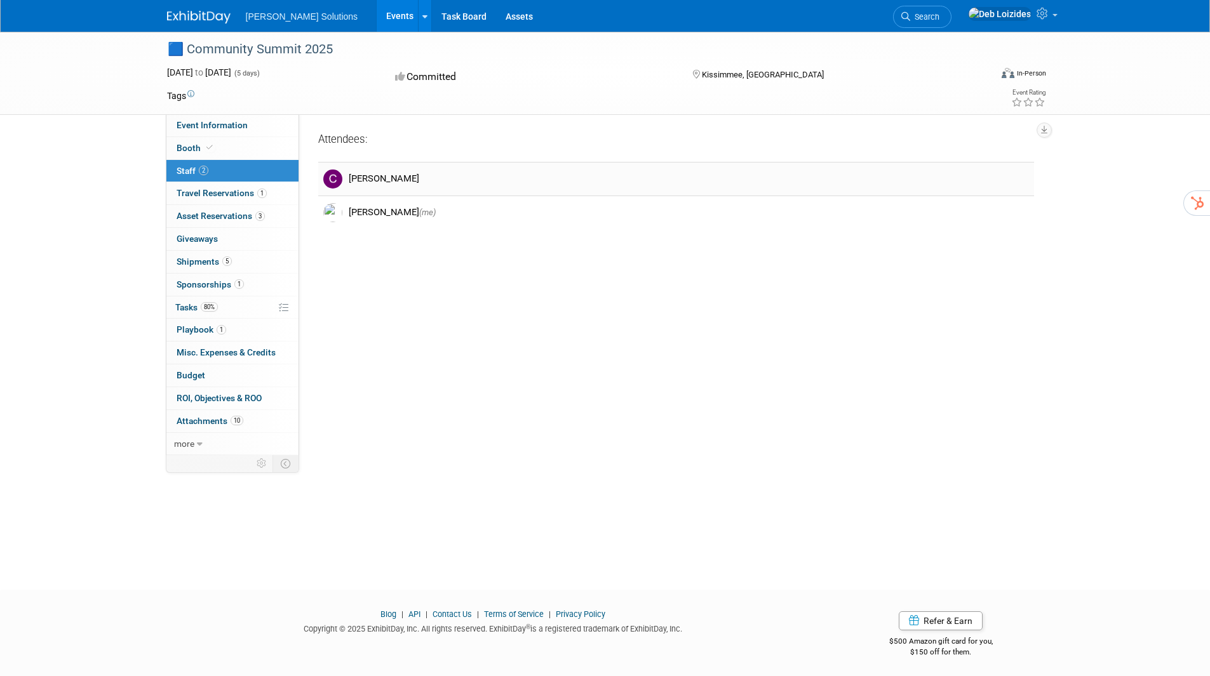
drag, startPoint x: 377, startPoint y: 180, endPoint x: 371, endPoint y: 180, distance: 6.4
click at [377, 180] on div "[PERSON_NAME]" at bounding box center [689, 179] width 680 height 12
click at [212, 422] on span "Attachments 10" at bounding box center [210, 421] width 67 height 10
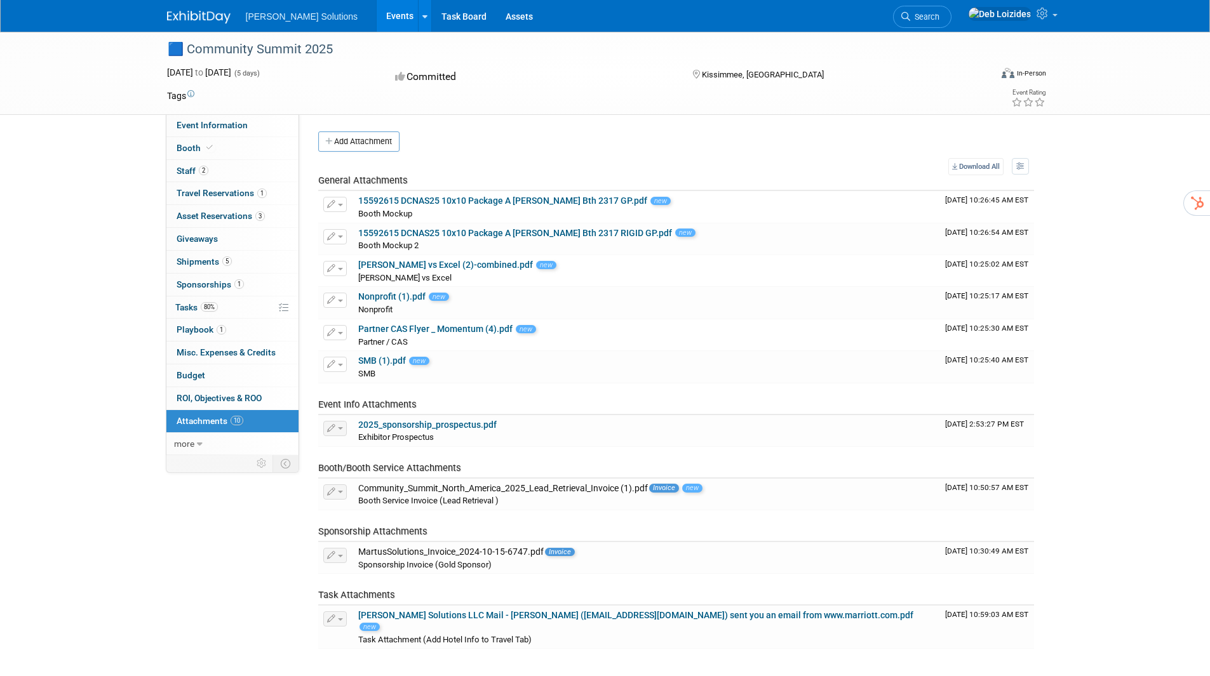
click at [377, 13] on link "Events" at bounding box center [400, 16] width 46 height 32
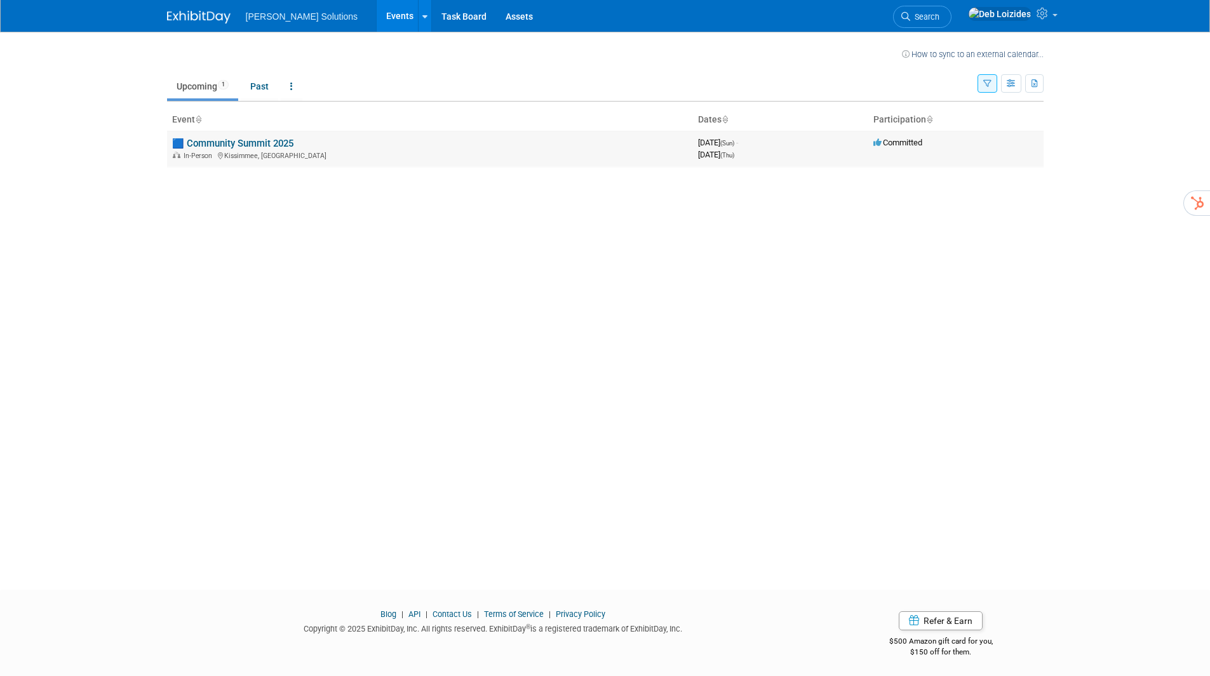
click at [225, 142] on link "🟦 Community Summit 2025" at bounding box center [232, 143] width 121 height 11
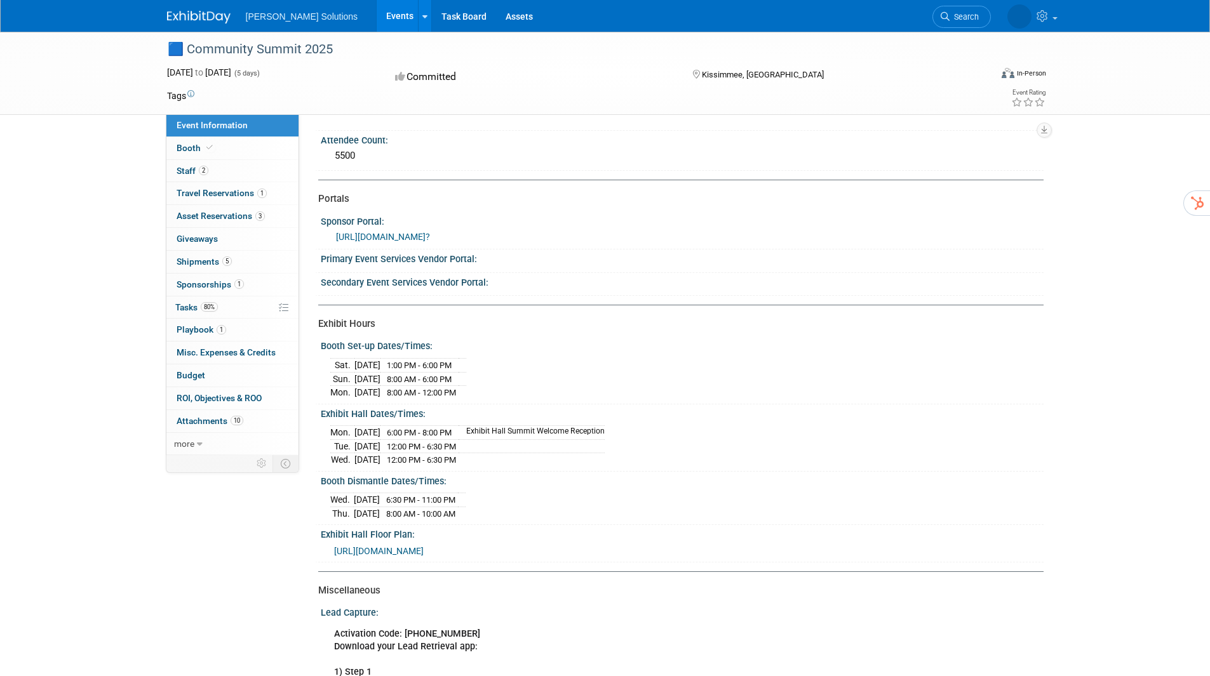
scroll to position [127, 0]
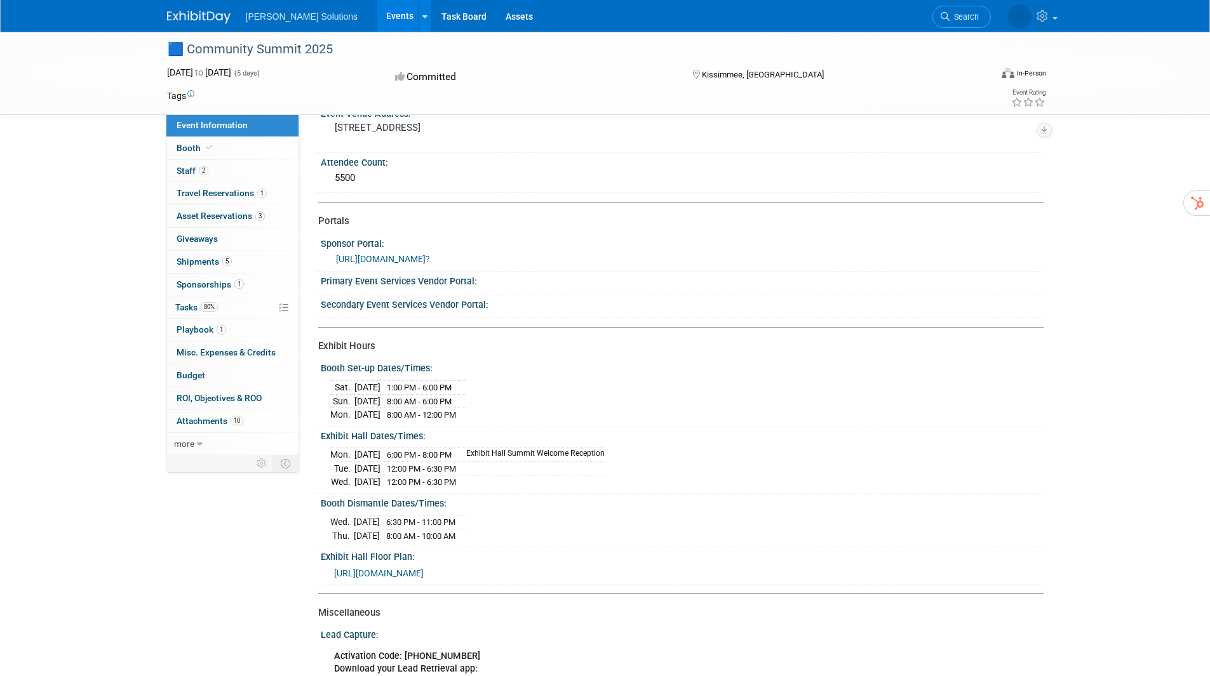
click at [430, 255] on link "https://csna25.exh.mapyourshow.com/7_0/main/login?" at bounding box center [383, 259] width 94 height 10
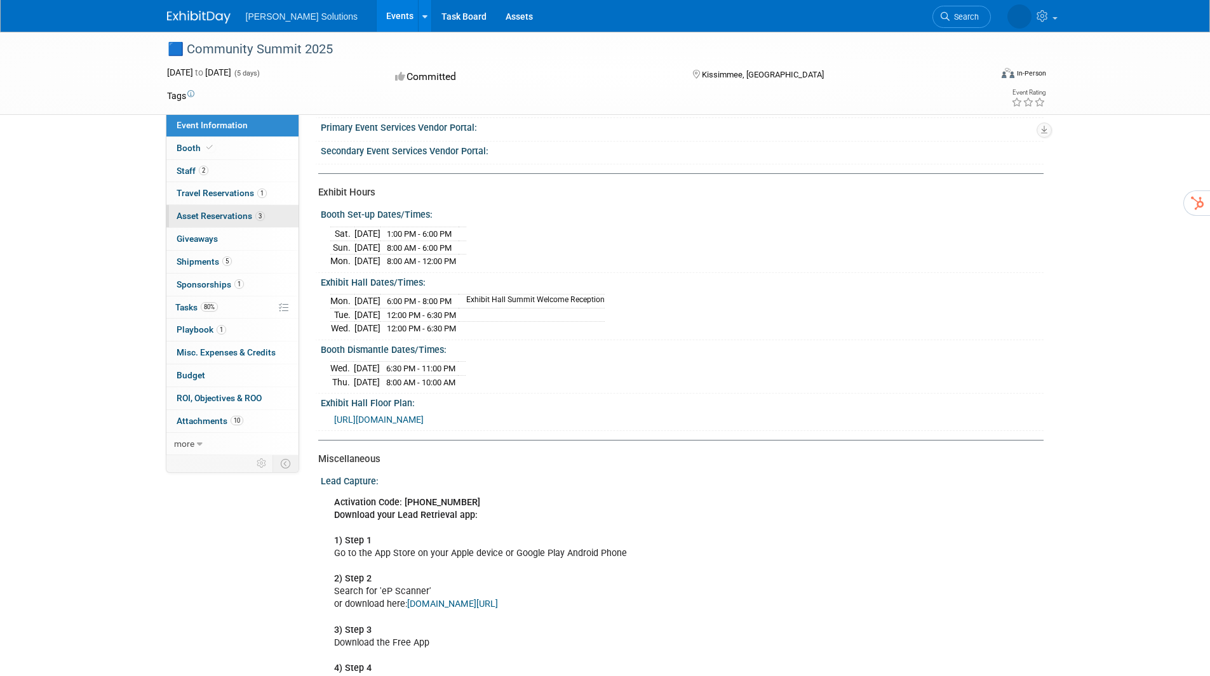
scroll to position [279, 0]
click at [199, 146] on span "Booth" at bounding box center [196, 148] width 39 height 10
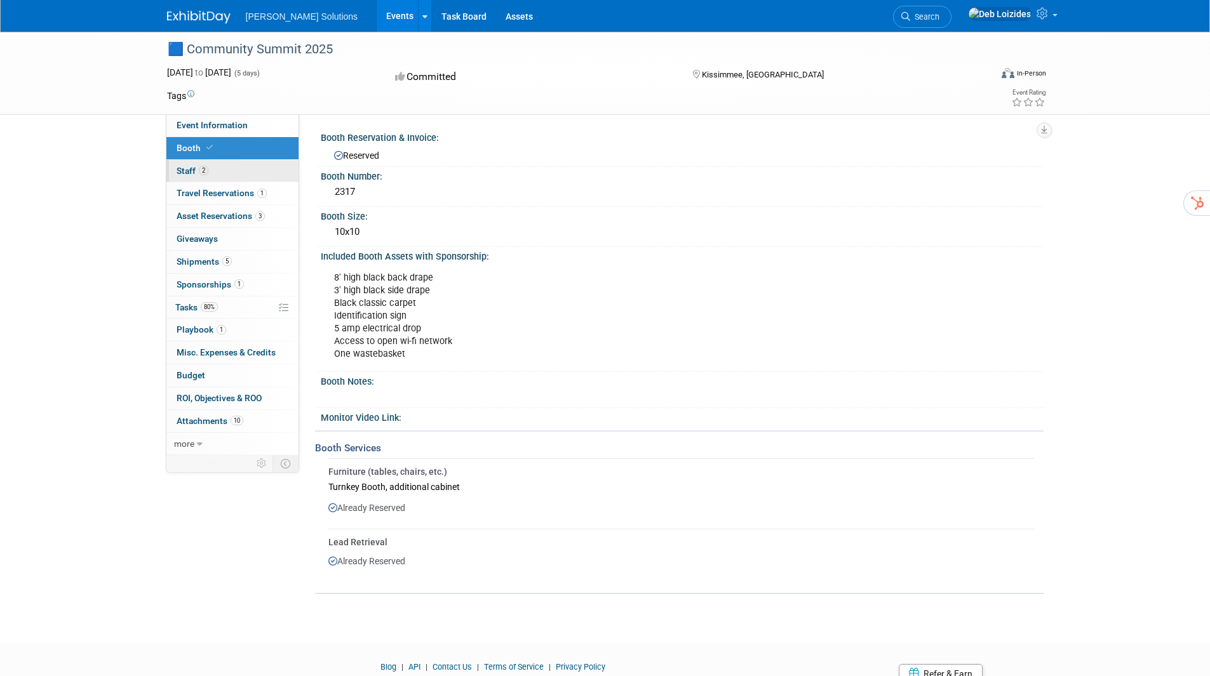
click at [185, 166] on span "Staff 2" at bounding box center [193, 171] width 32 height 10
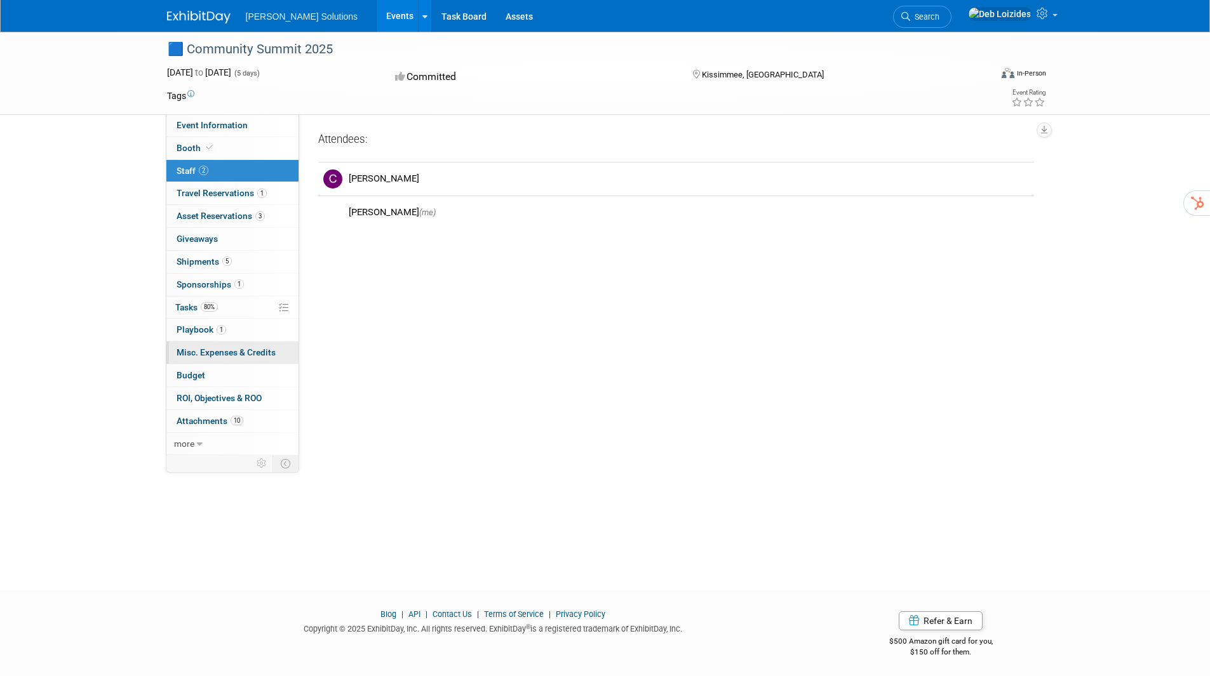
click at [205, 349] on span "Misc. Expenses & Credits 0" at bounding box center [226, 352] width 99 height 10
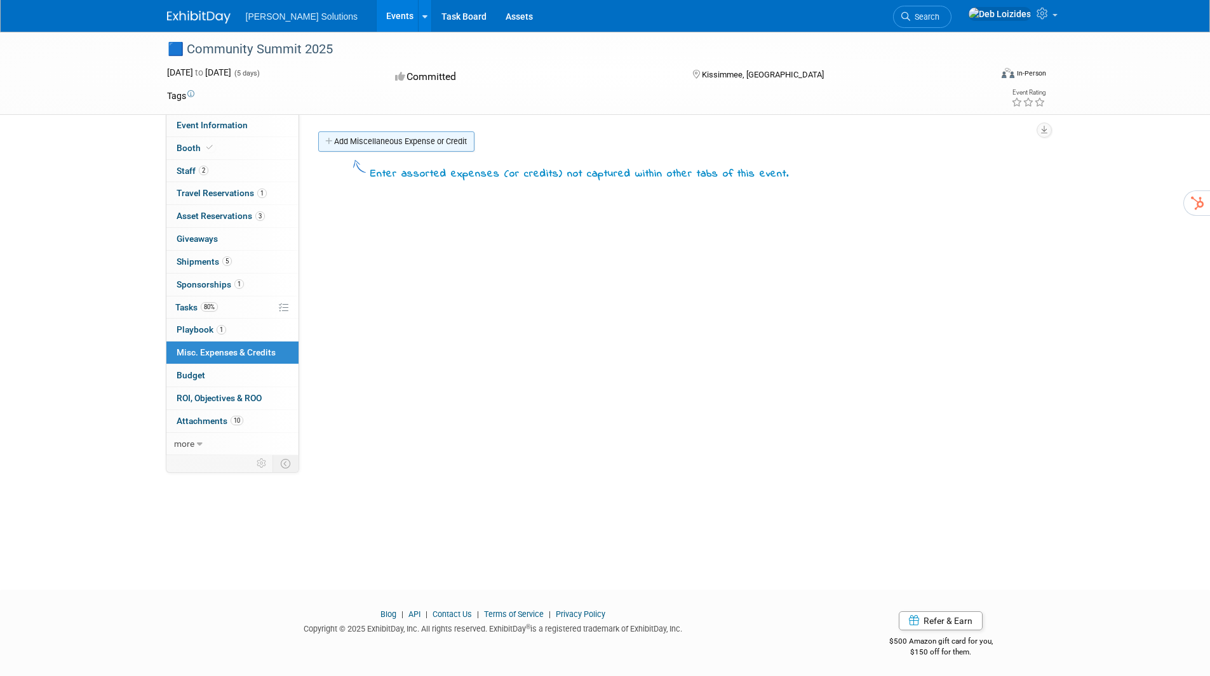
click at [323, 138] on link "Add Miscellaneous Expense or Credit" at bounding box center [396, 141] width 156 height 20
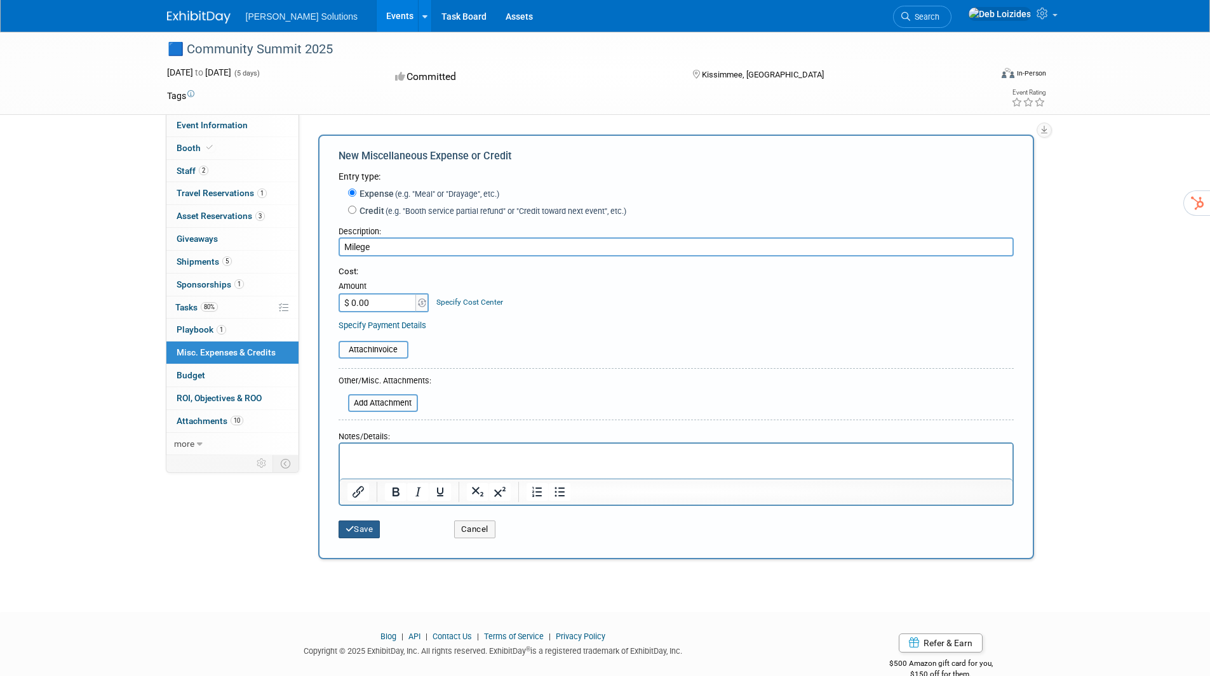
type input "Milege"
click at [371, 528] on button "Save" at bounding box center [360, 530] width 42 height 18
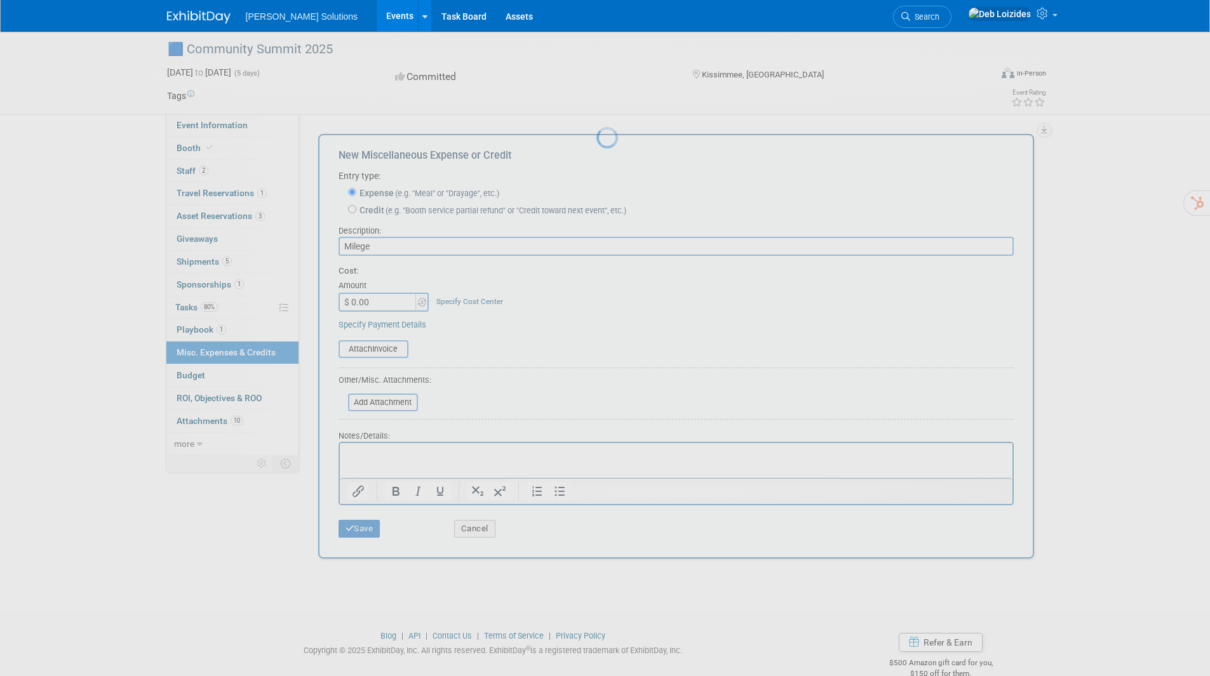
scroll to position [3, 0]
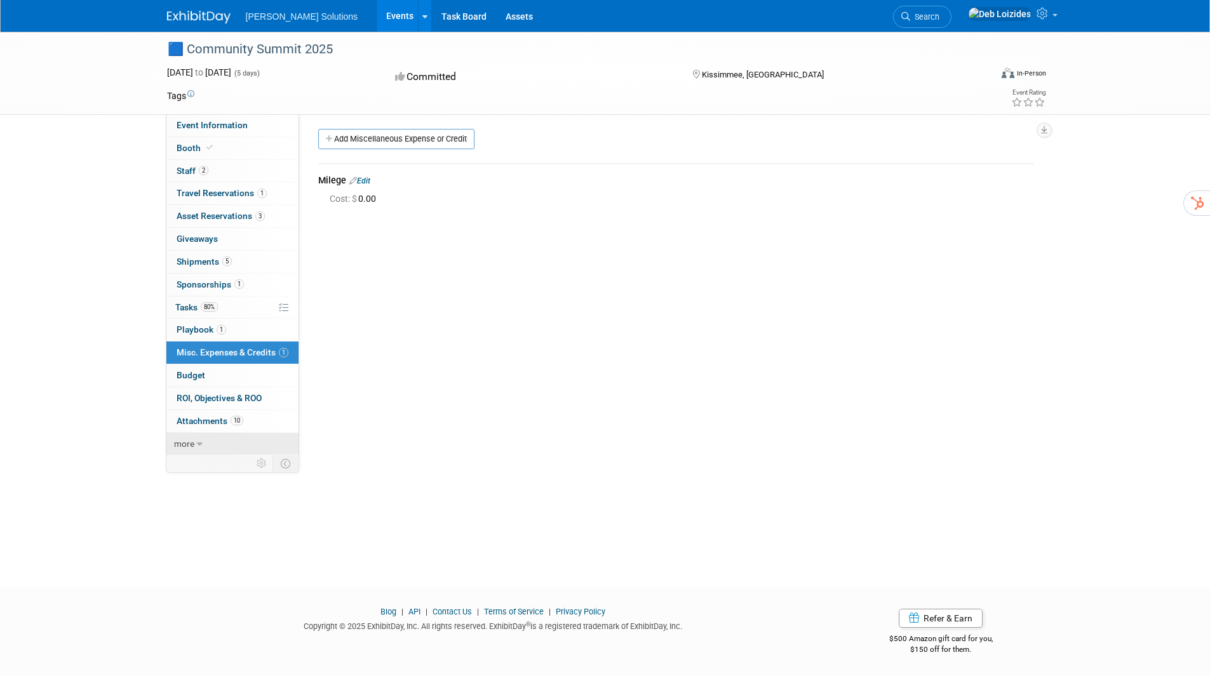
click at [189, 442] on span "more" at bounding box center [184, 444] width 20 height 10
click at [212, 466] on span "Event Binder (.pdf export)" at bounding box center [228, 466] width 102 height 10
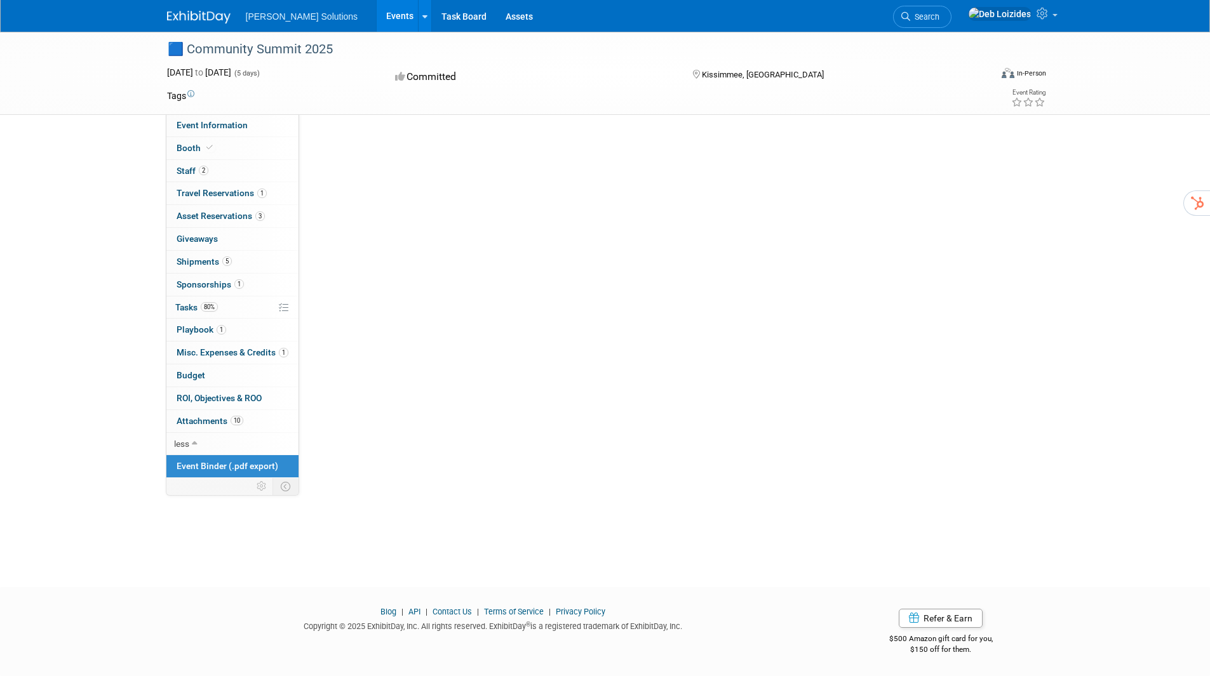
scroll to position [0, 0]
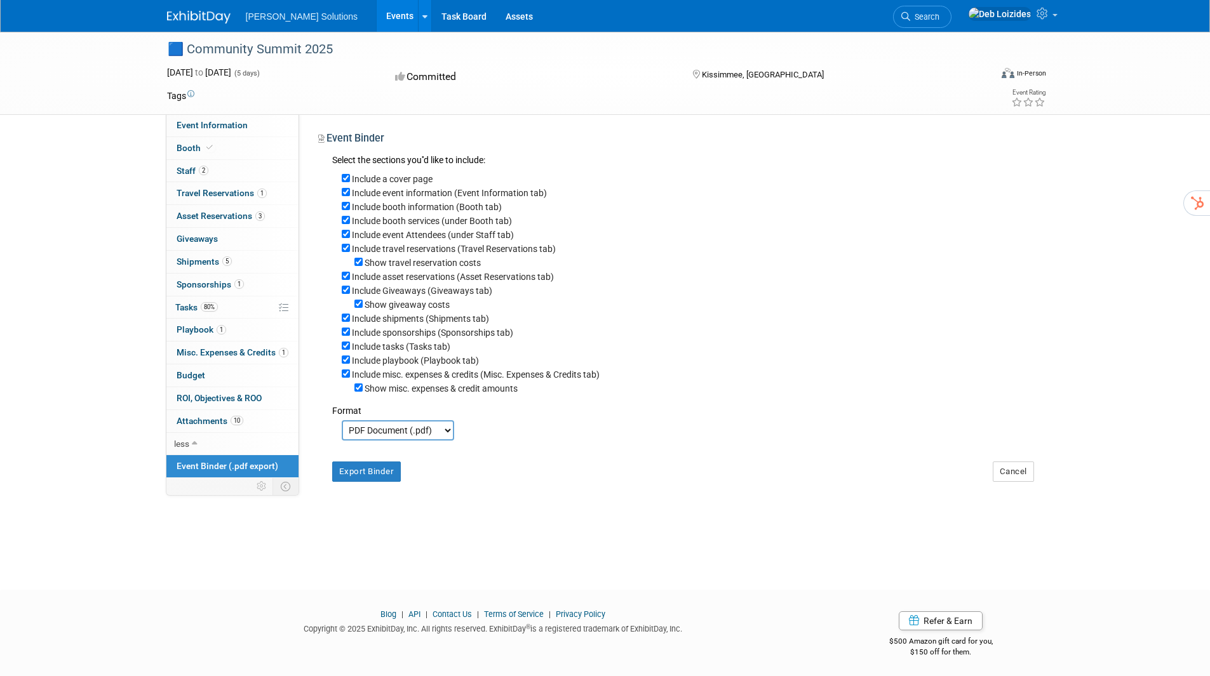
click at [187, 13] on img at bounding box center [199, 17] width 64 height 13
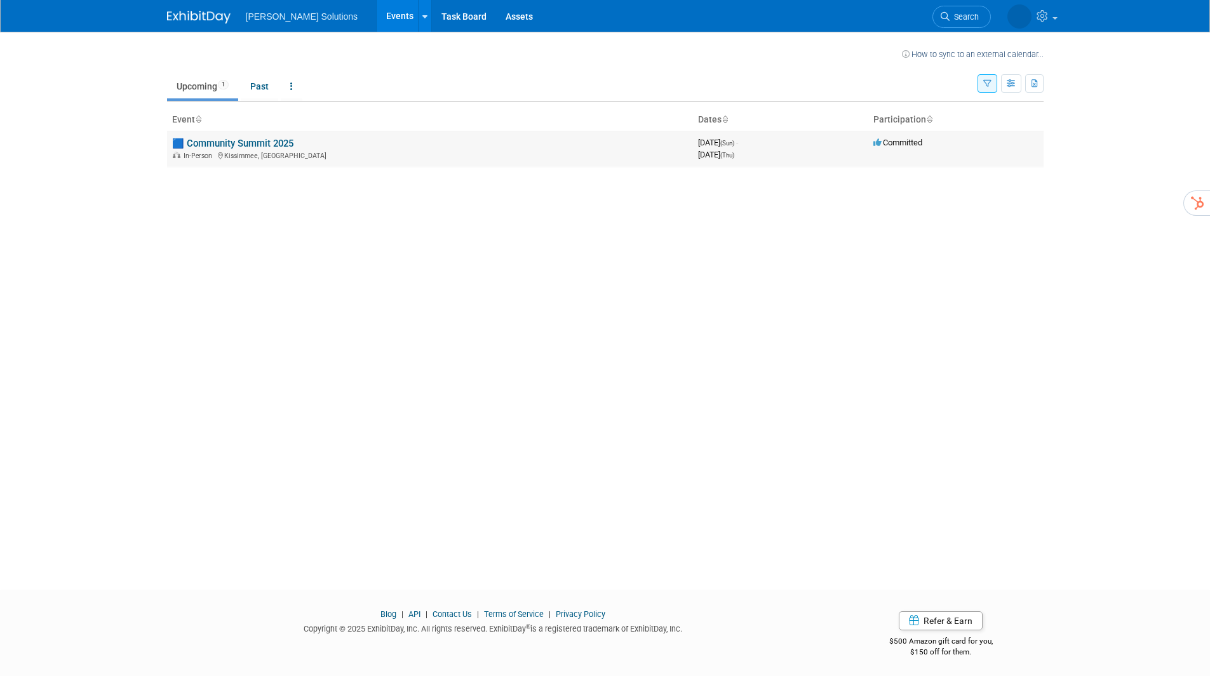
click at [214, 138] on link "🟦 Community Summit 2025" at bounding box center [232, 143] width 121 height 11
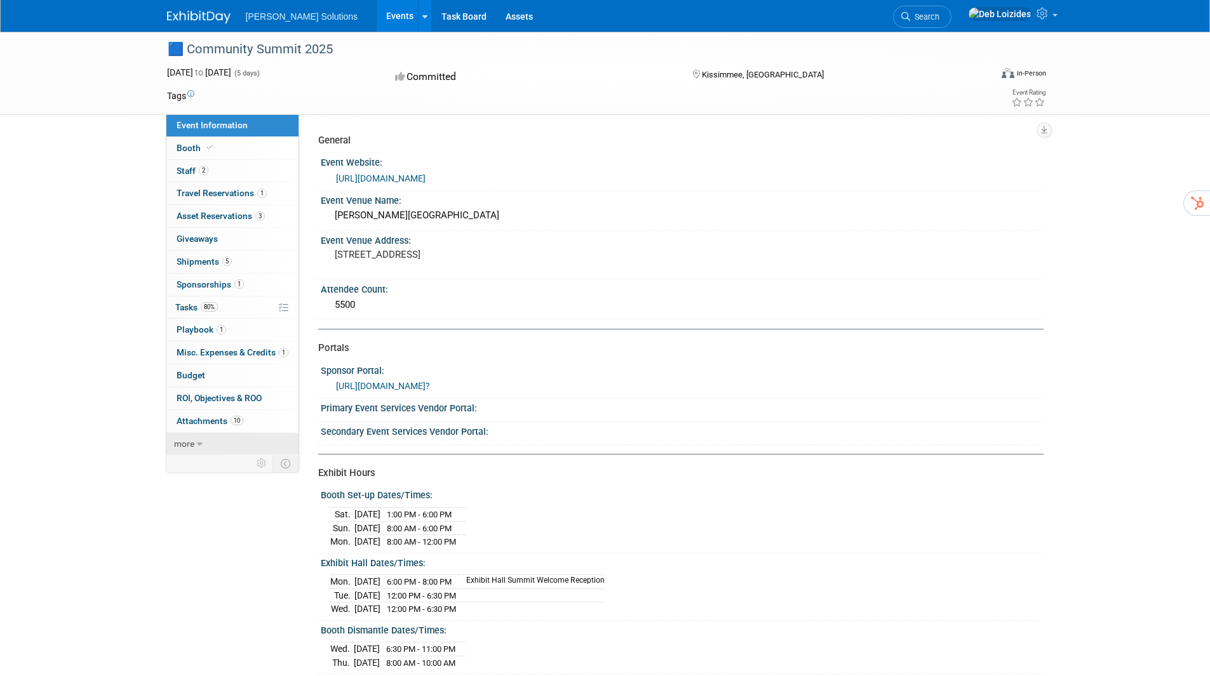
click at [198, 445] on icon at bounding box center [200, 444] width 6 height 9
click at [415, 176] on link "[URL][DOMAIN_NAME]" at bounding box center [381, 178] width 90 height 10
